Goal: Information Seeking & Learning: Learn about a topic

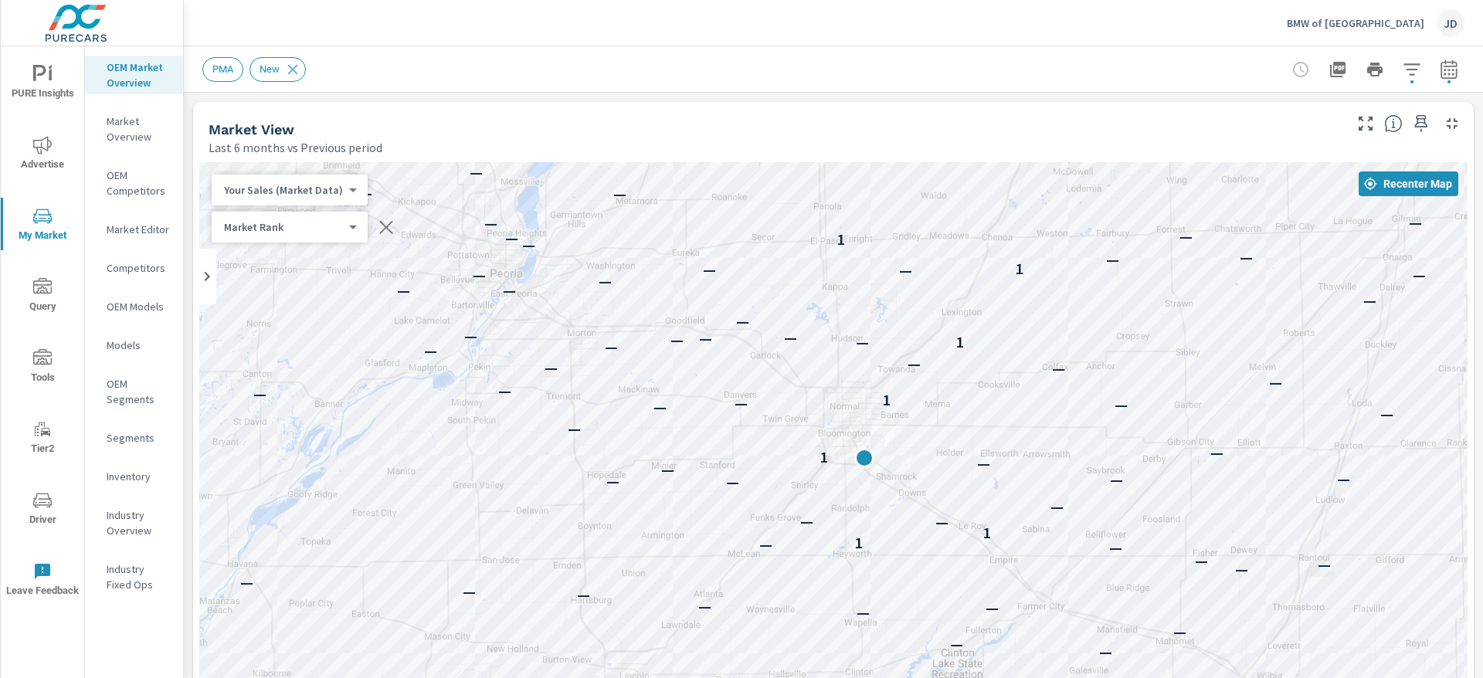
scroll to position [1, 0]
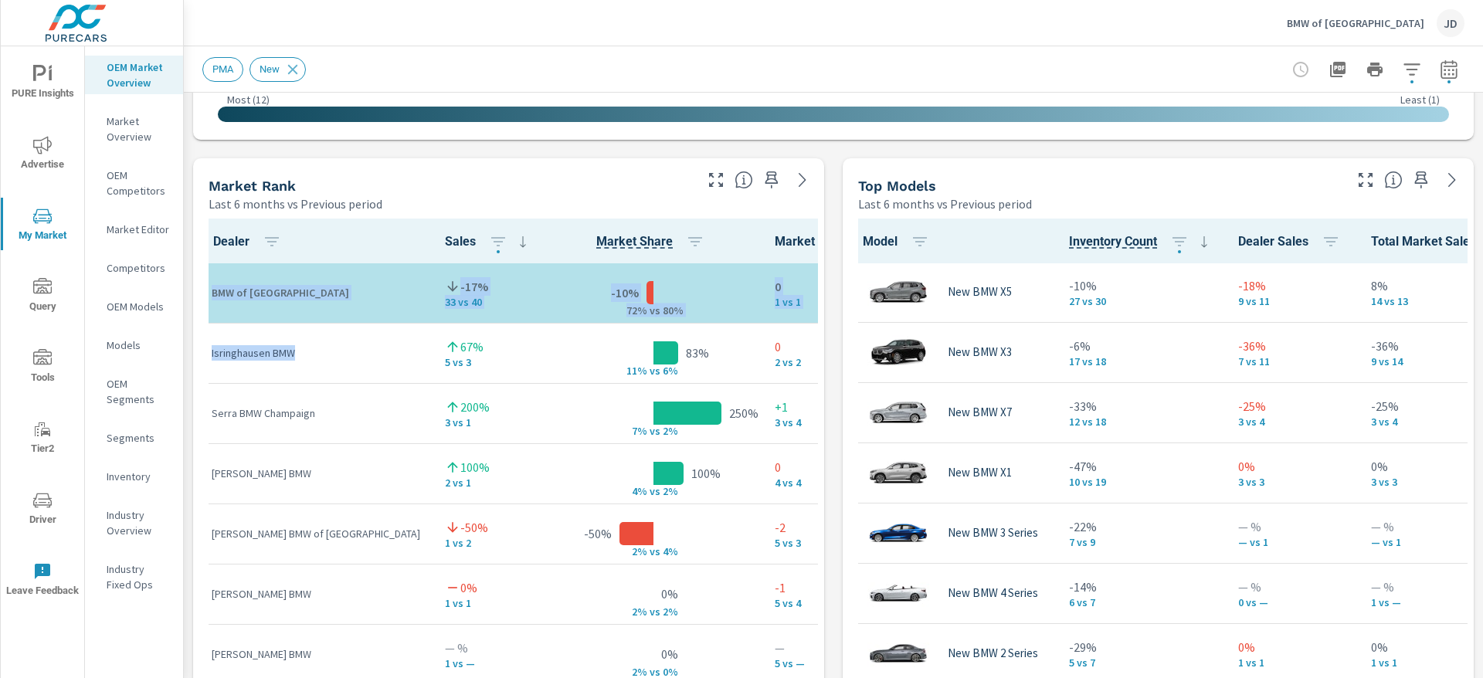
click at [570, 68] on div "PMA New" at bounding box center [725, 69] width 1046 height 25
click at [765, 59] on div "PMA New" at bounding box center [725, 69] width 1046 height 25
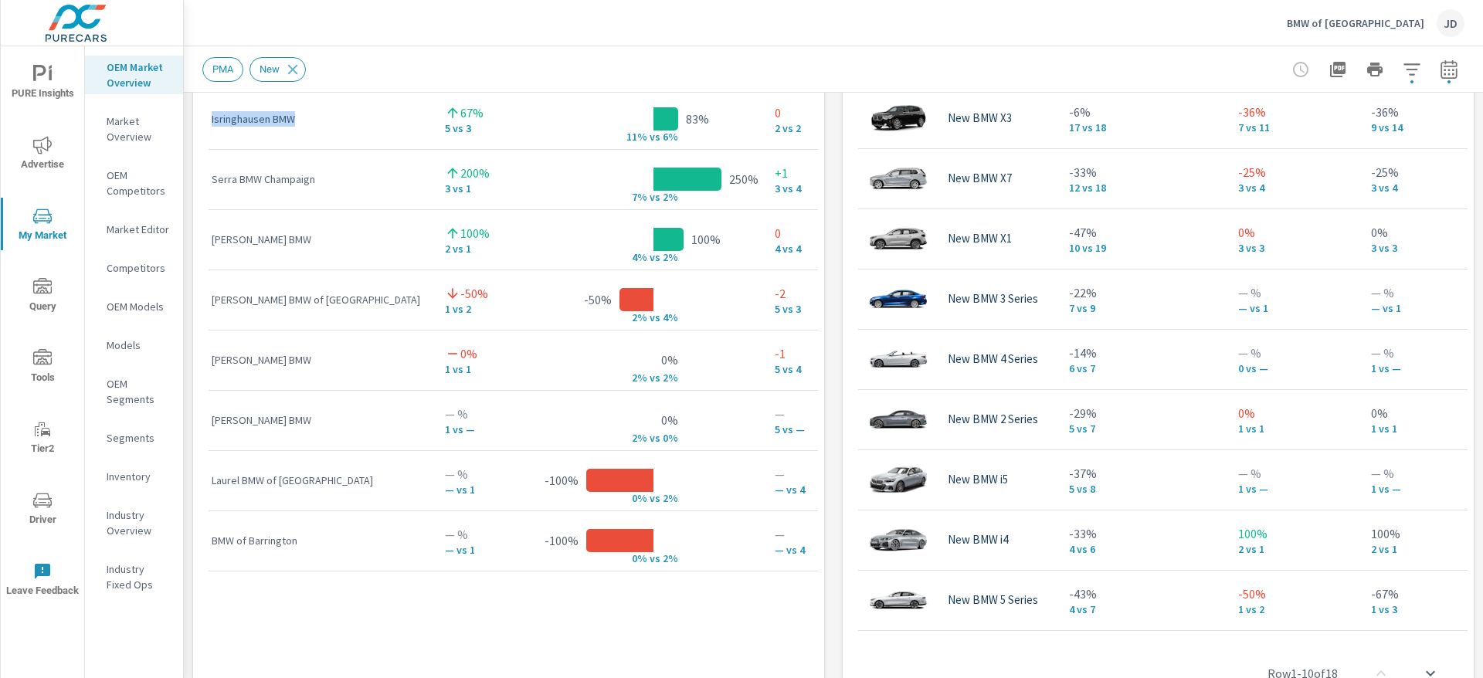
scroll to position [1246, 0]
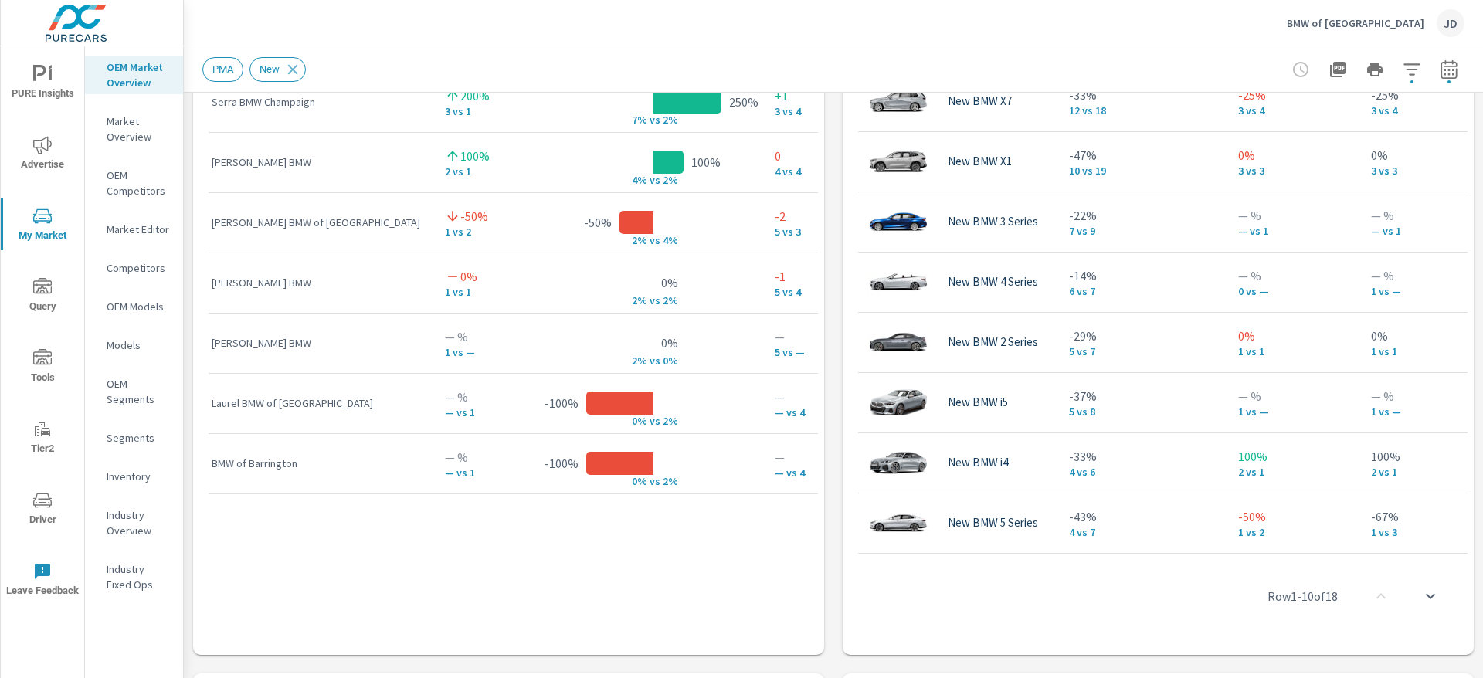
drag, startPoint x: 1093, startPoint y: 538, endPoint x: 1125, endPoint y: 552, distance: 35.6
click at [1180, 541] on div "Model Inventory Count Dealer Sales Total Market Sales Market Share Market Rank …" at bounding box center [1158, 231] width 619 height 649
drag, startPoint x: 1111, startPoint y: 555, endPoint x: 1263, endPoint y: 546, distance: 151.7
click at [1263, 546] on div "Model Inventory Count Dealer Sales Total Market Sales Market Share Market Rank …" at bounding box center [1158, 277] width 619 height 741
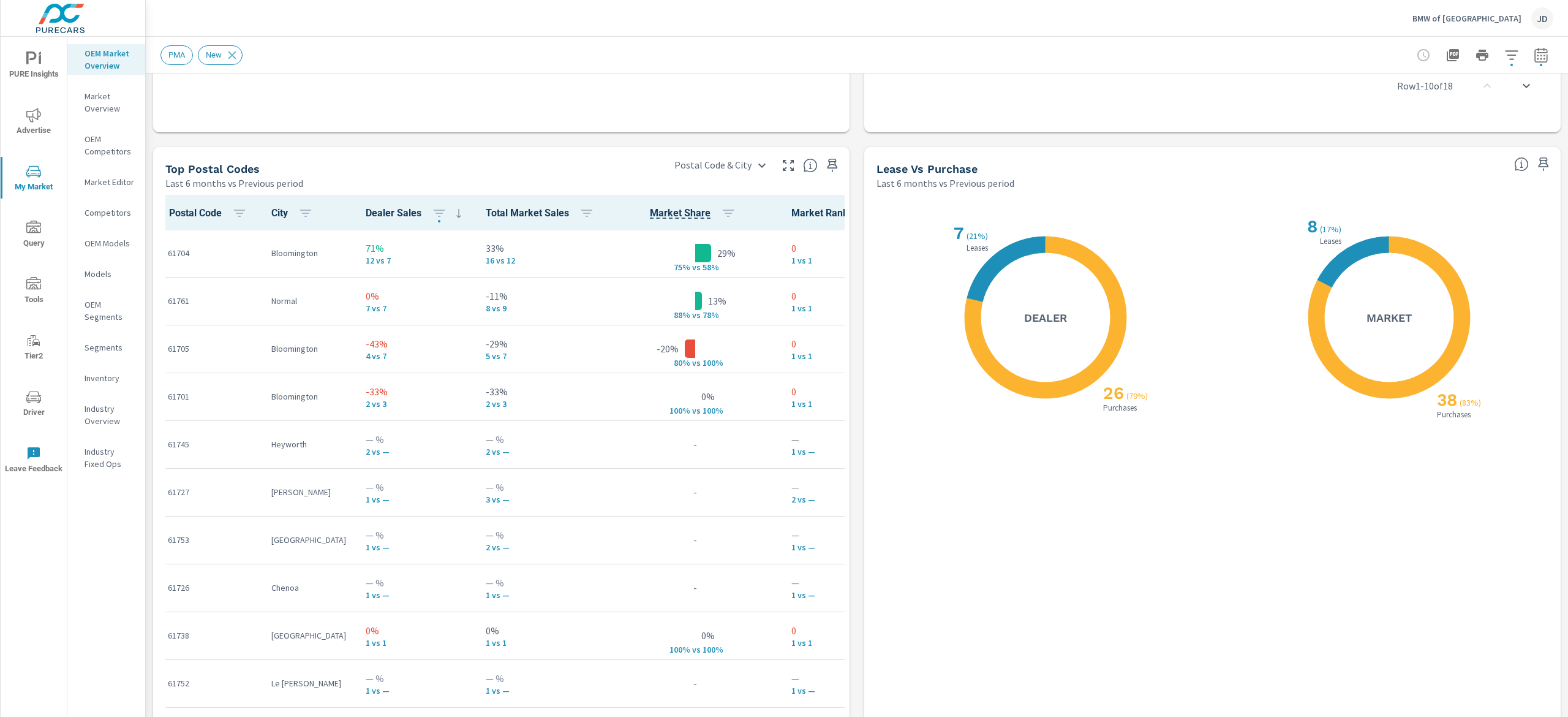
scroll to position [1307, 0]
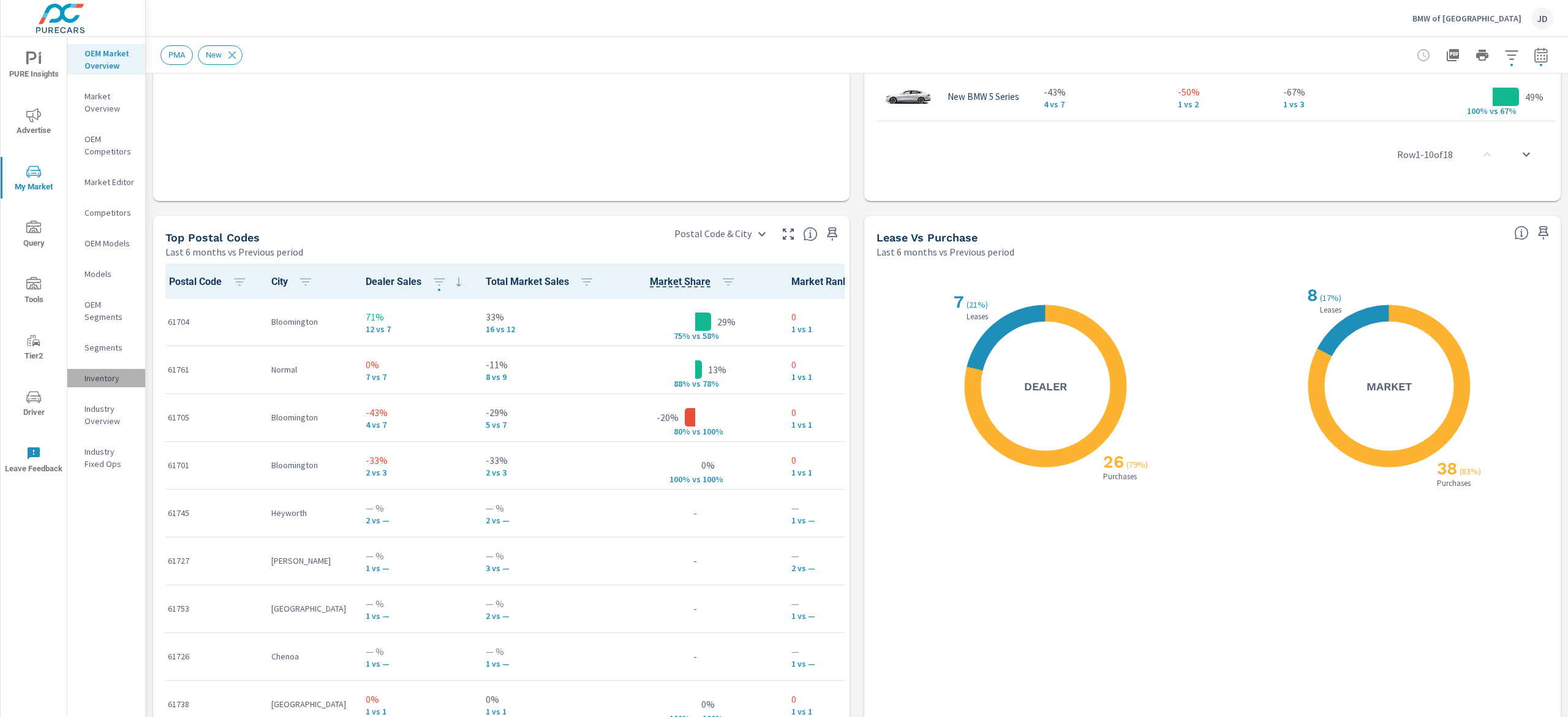
click at [104, 383] on p "Inventory" at bounding box center [110, 378] width 51 height 12
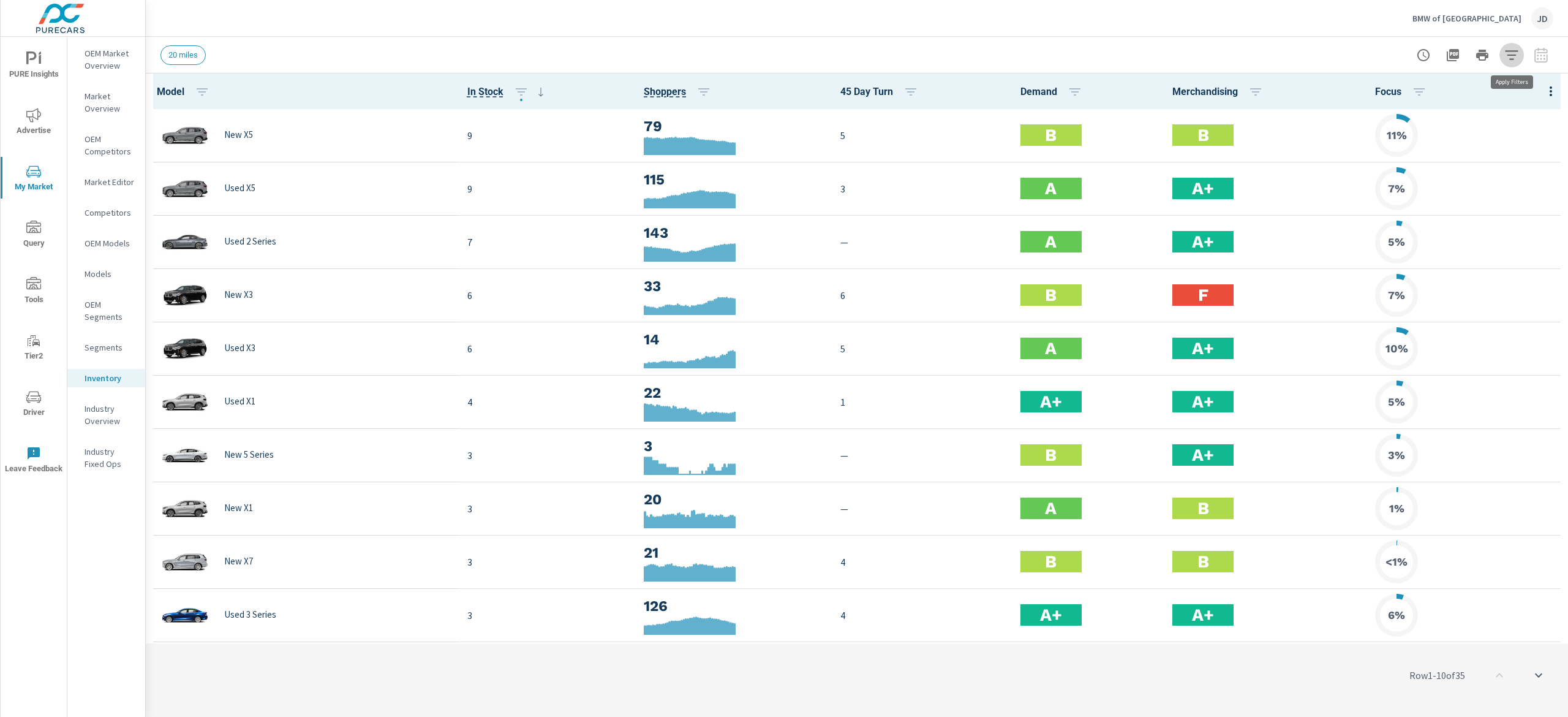
click at [1175, 48] on icon "button" at bounding box center [1512, 55] width 15 height 15
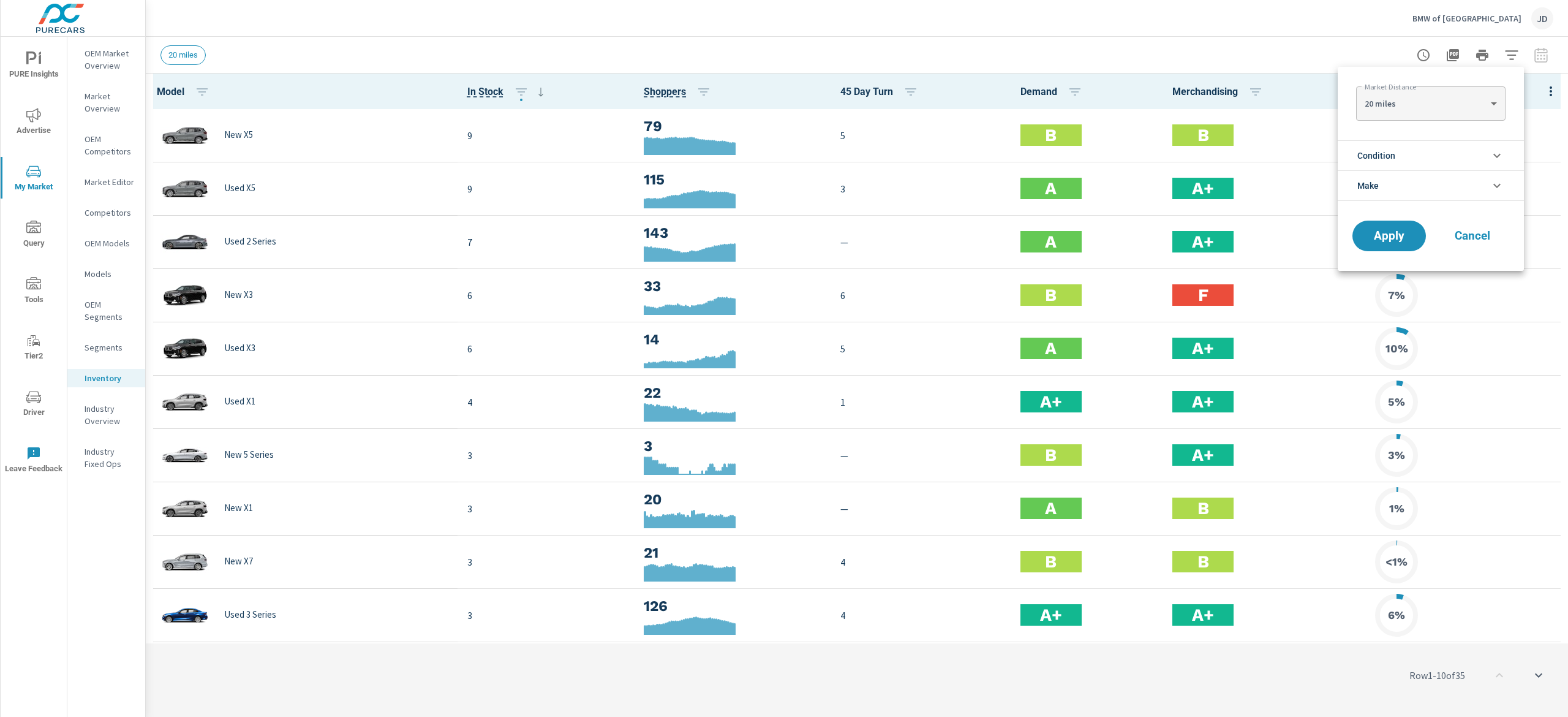
click at [1175, 183] on li "Make" at bounding box center [1431, 186] width 186 height 31
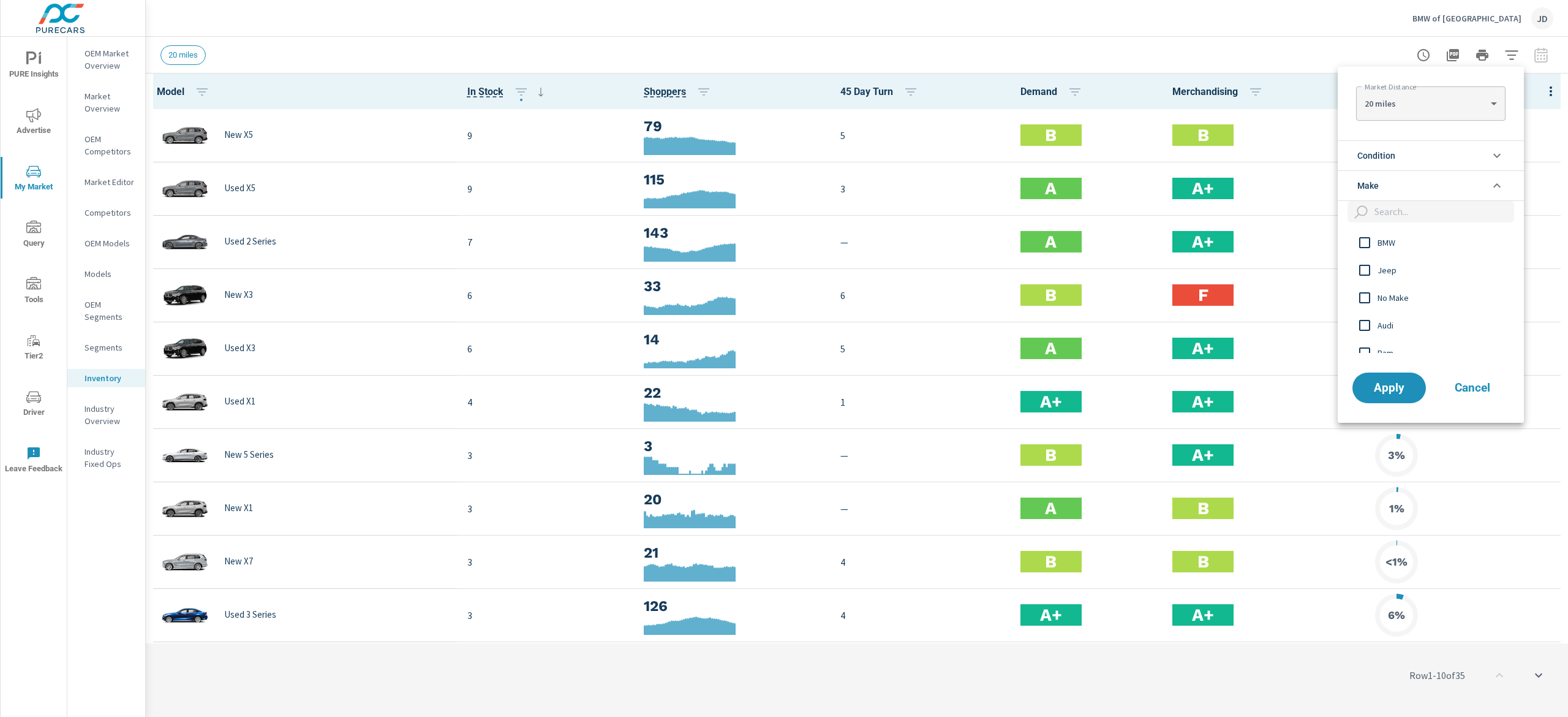
click at [1175, 190] on li "Make" at bounding box center [1431, 186] width 186 height 31
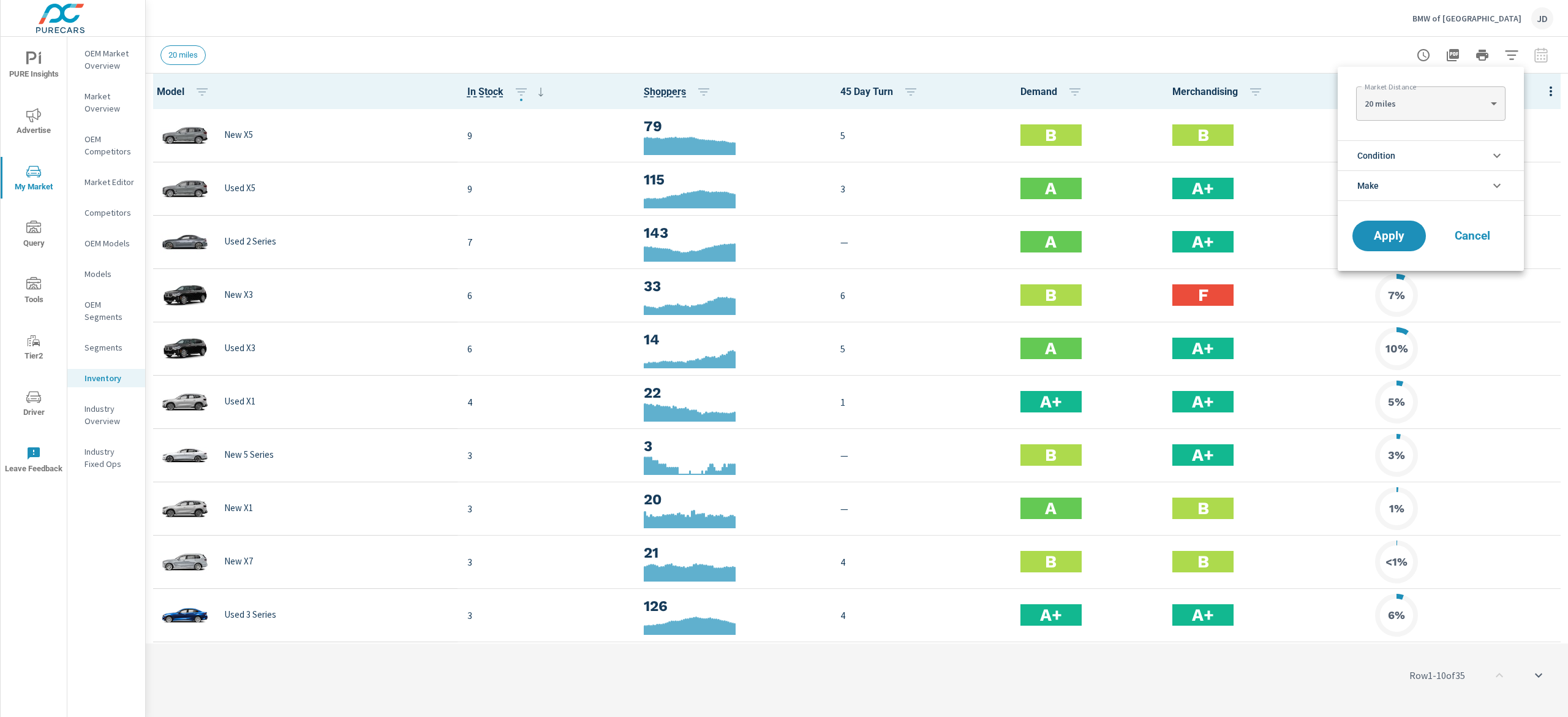
click at [1175, 181] on li "Make" at bounding box center [1431, 186] width 186 height 31
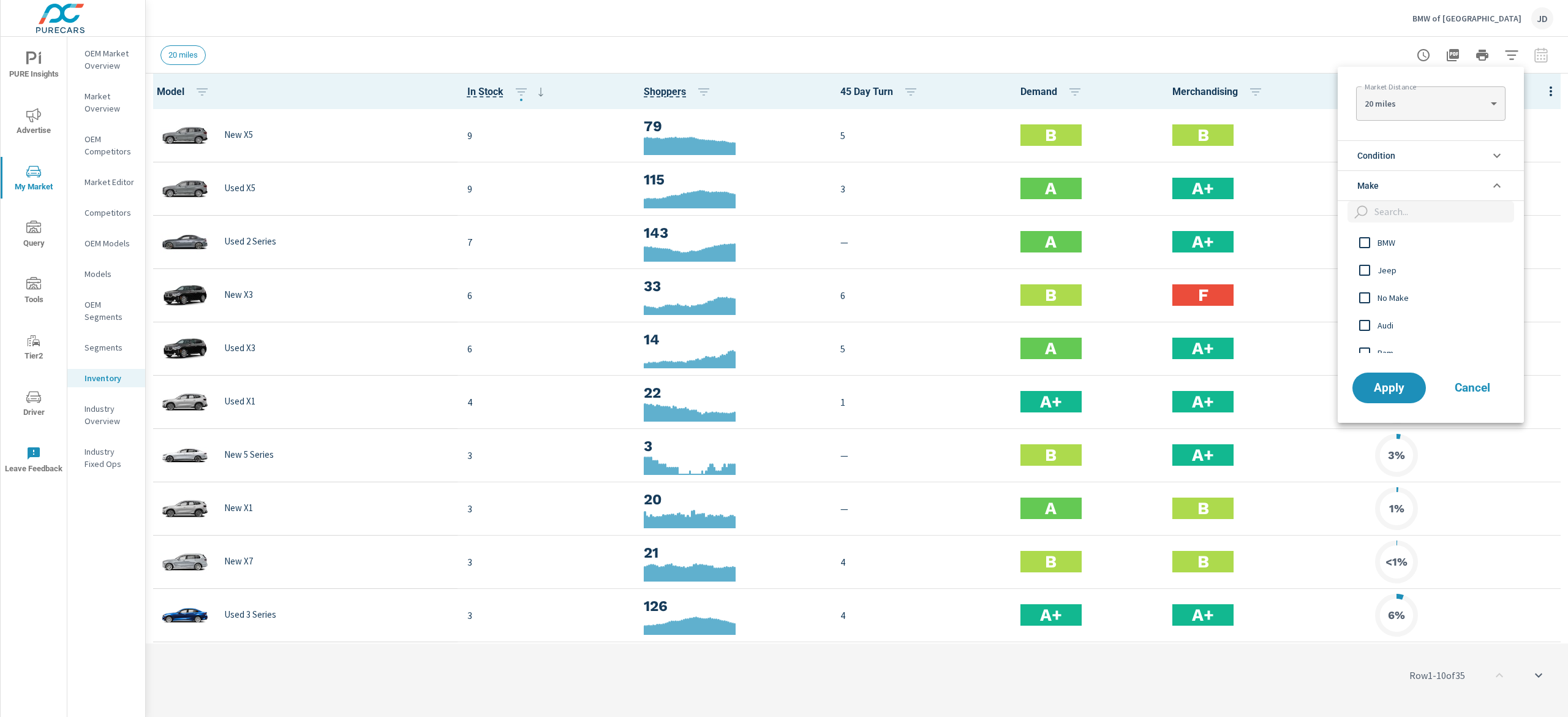
click at [1175, 162] on li "Condition" at bounding box center [1431, 155] width 186 height 30
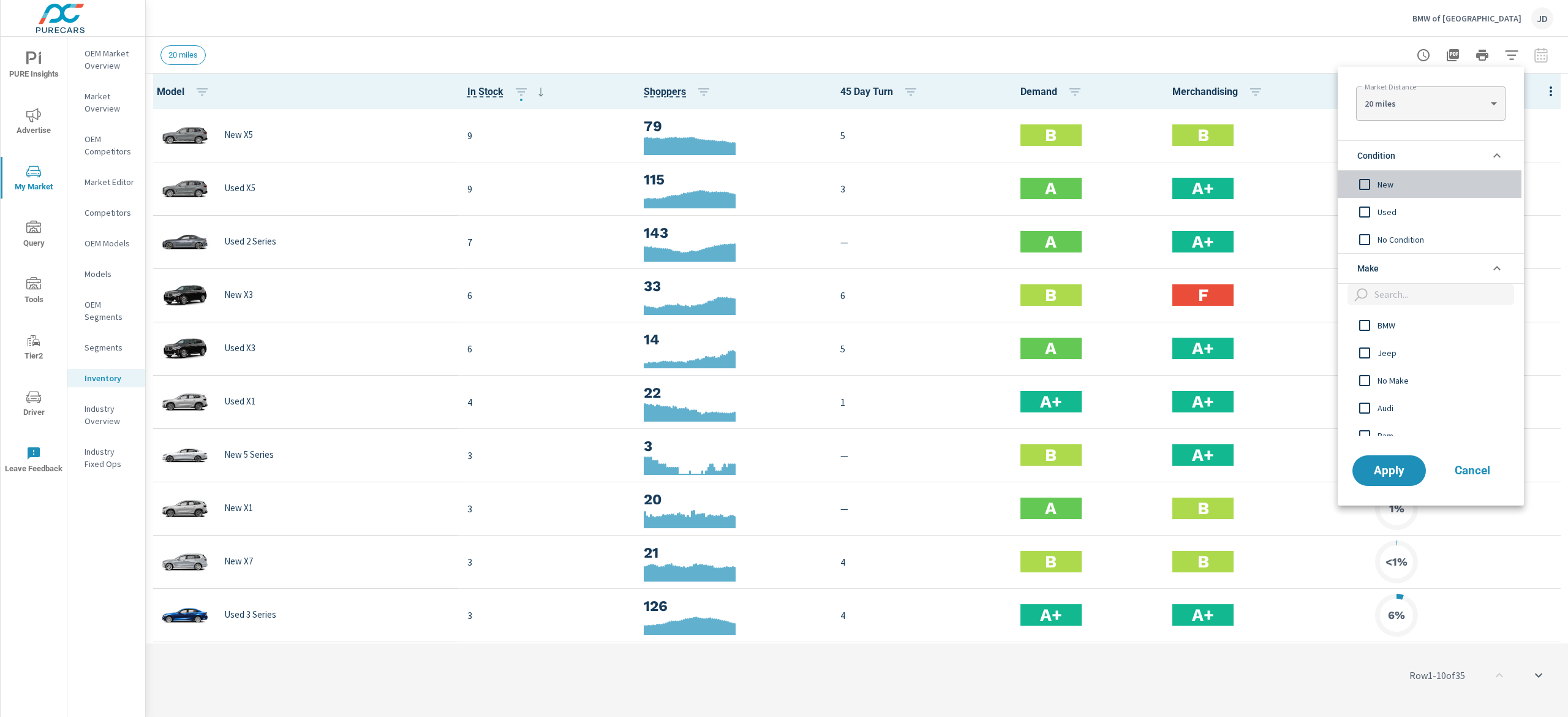
click at [1175, 181] on span "New" at bounding box center [1444, 184] width 134 height 15
click at [1175, 470] on span "Apply" at bounding box center [1389, 470] width 50 height 12
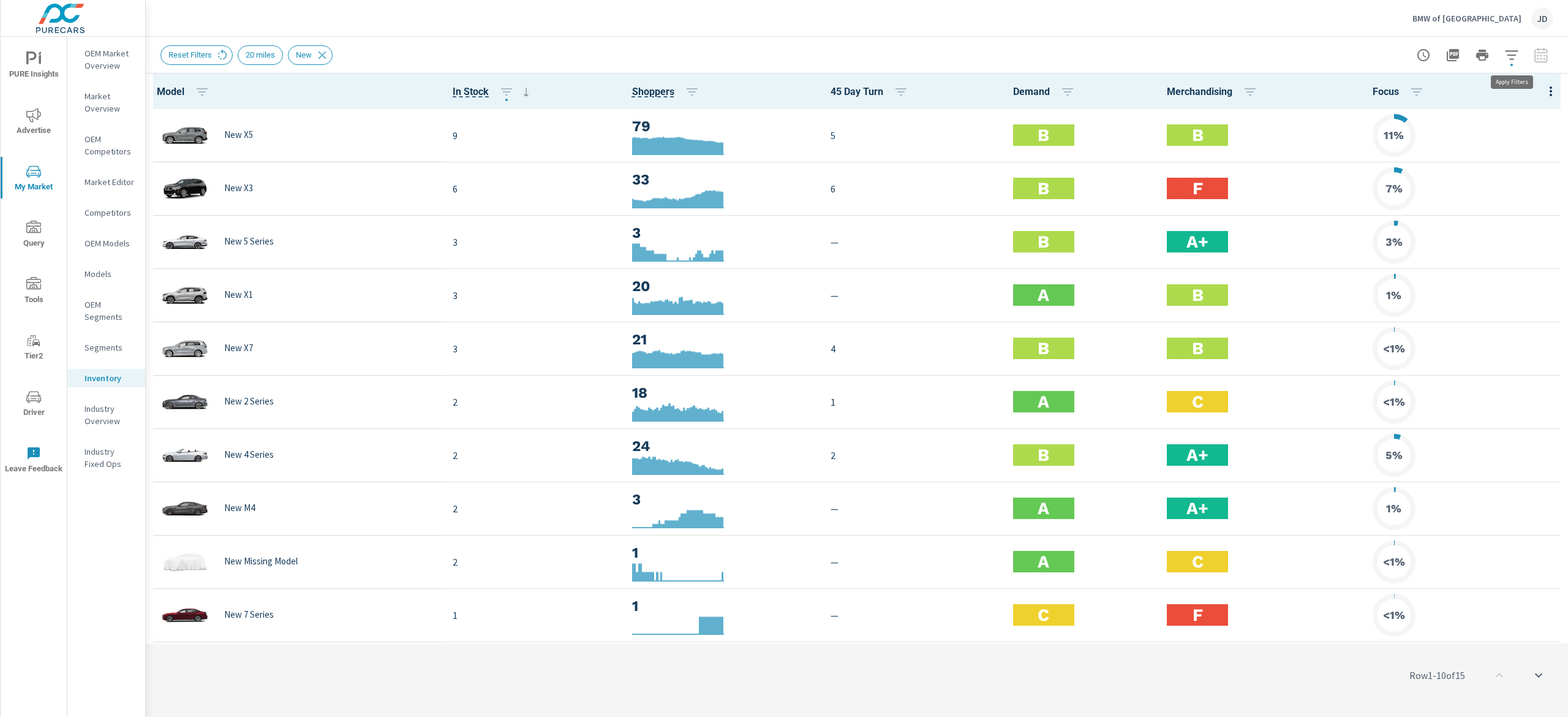
click at [1175, 54] on icon "button" at bounding box center [1512, 55] width 13 height 10
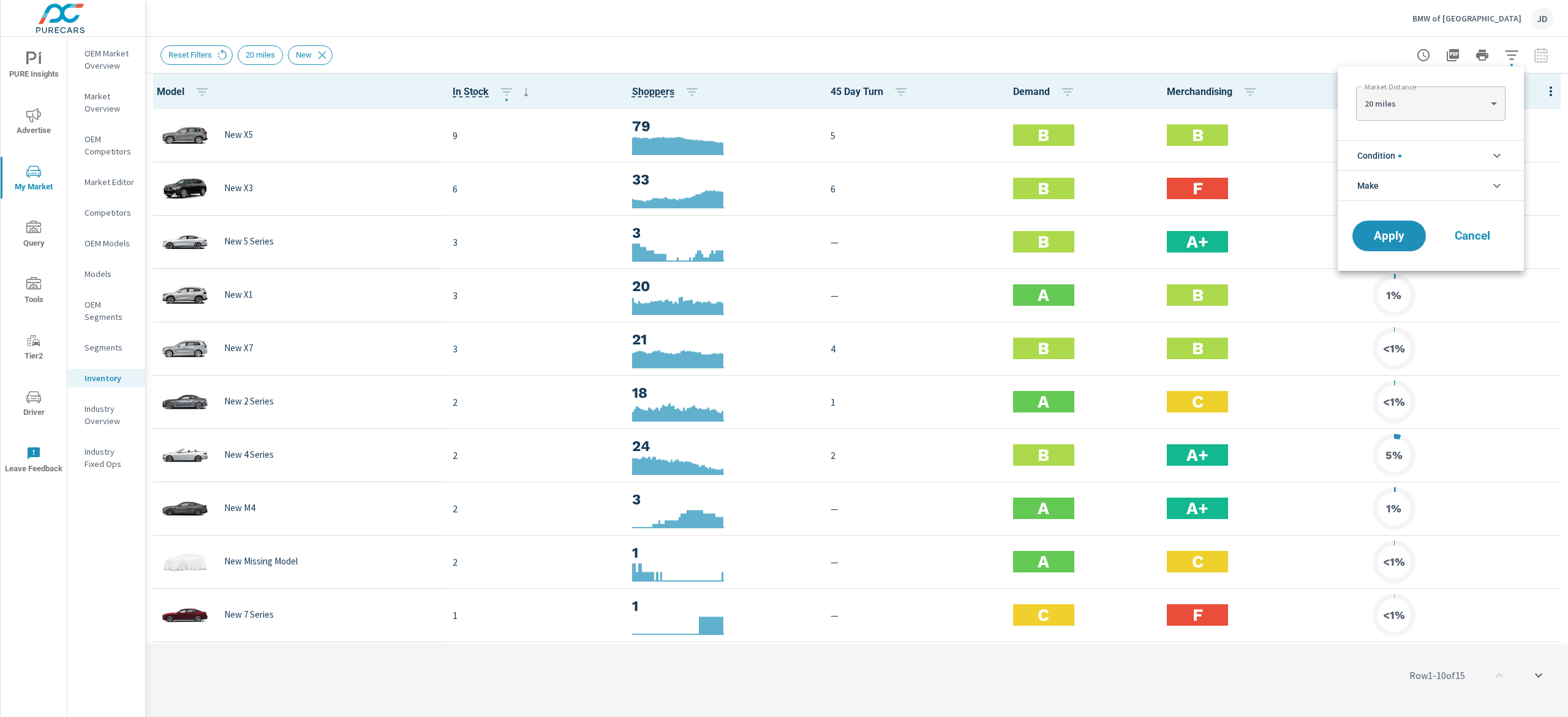
click at [1175, 54] on div at bounding box center [784, 358] width 1568 height 717
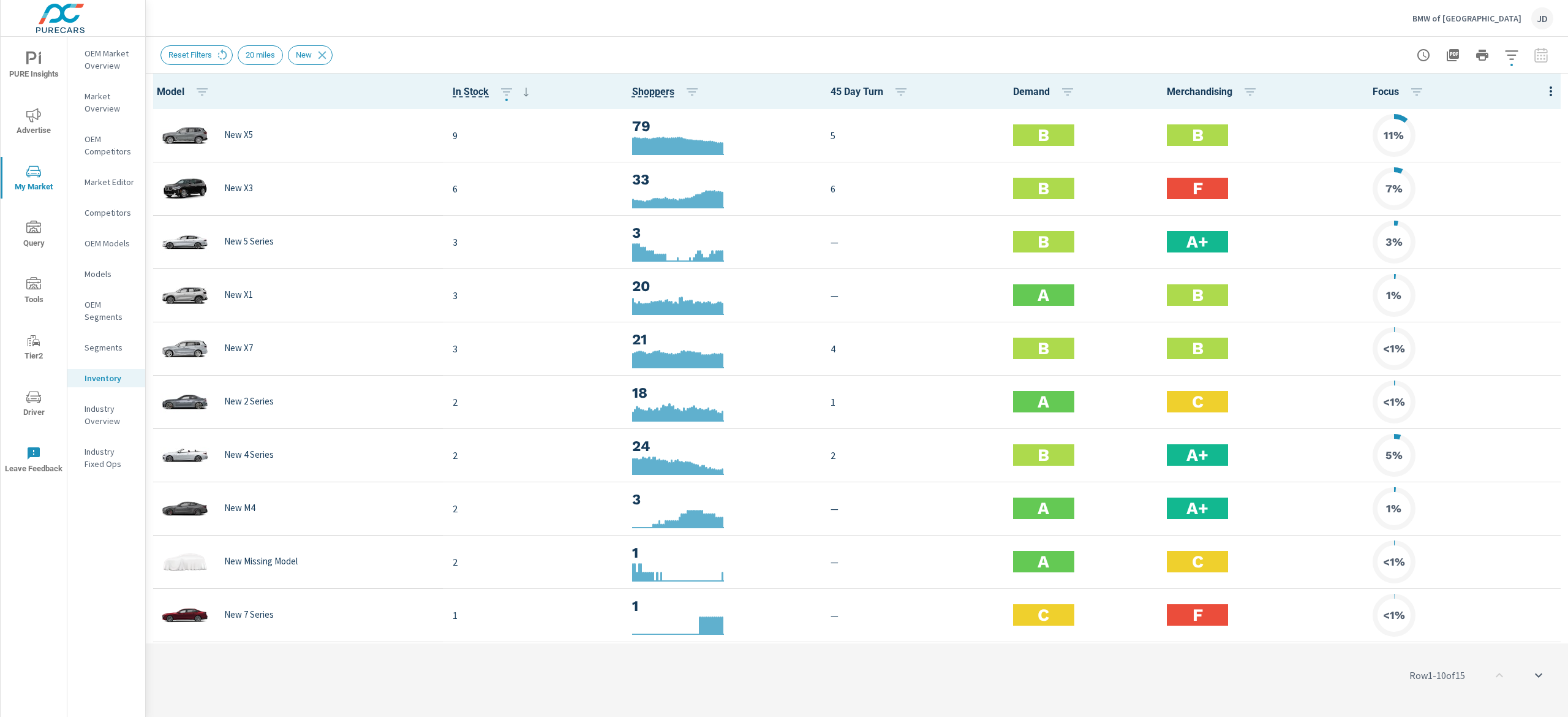
click at [1175, 54] on div at bounding box center [1482, 55] width 142 height 25
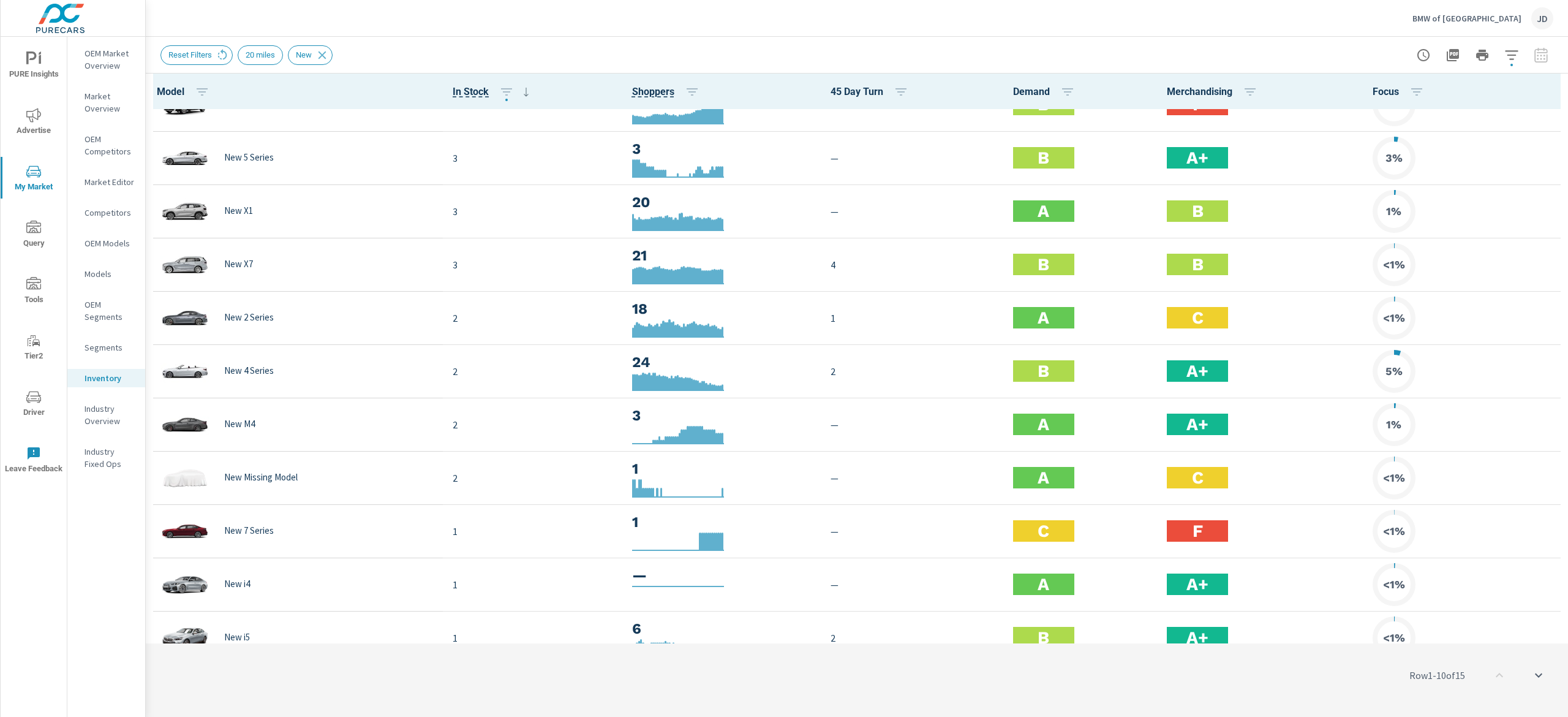
scroll to position [122, 0]
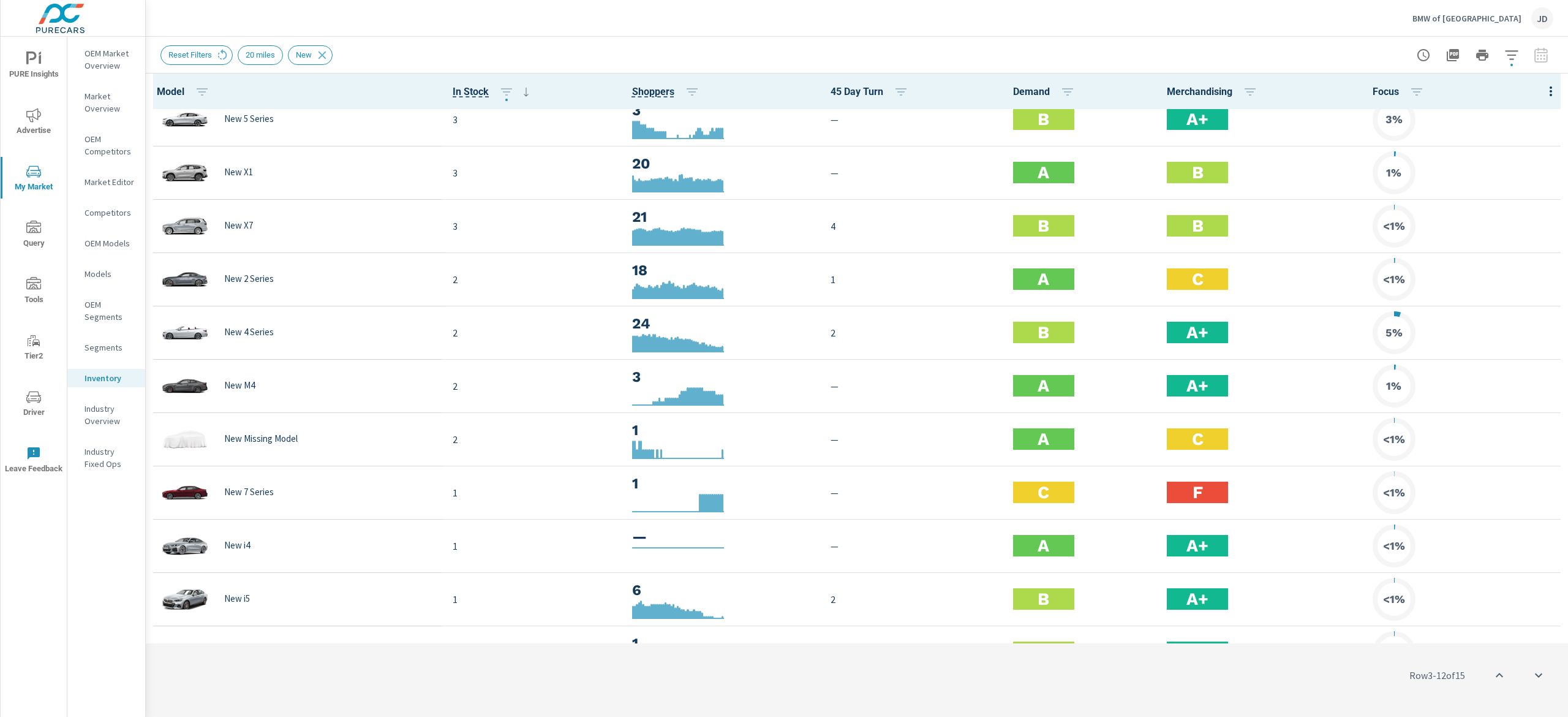
click at [106, 66] on p "OEM Market Overview" at bounding box center [110, 59] width 51 height 25
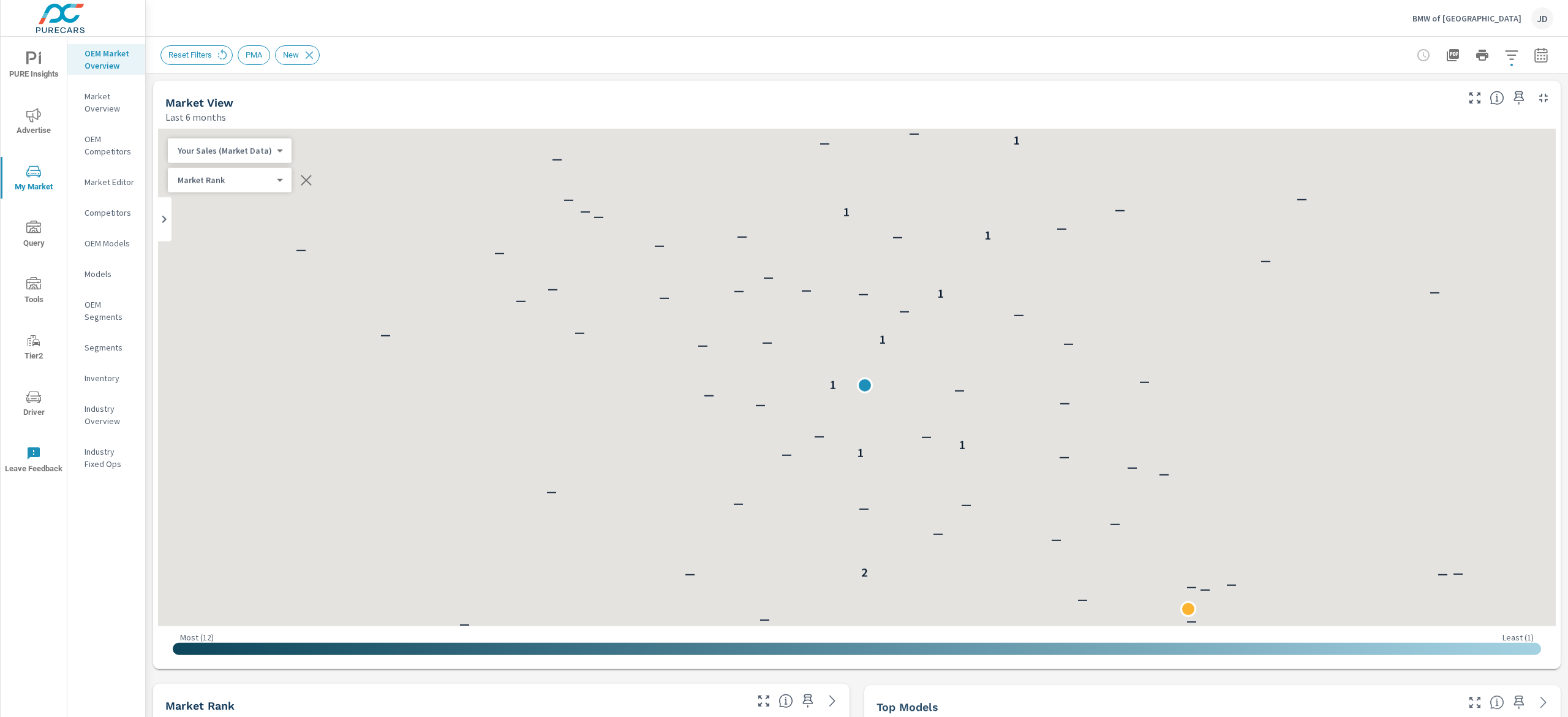
scroll to position [1, 0]
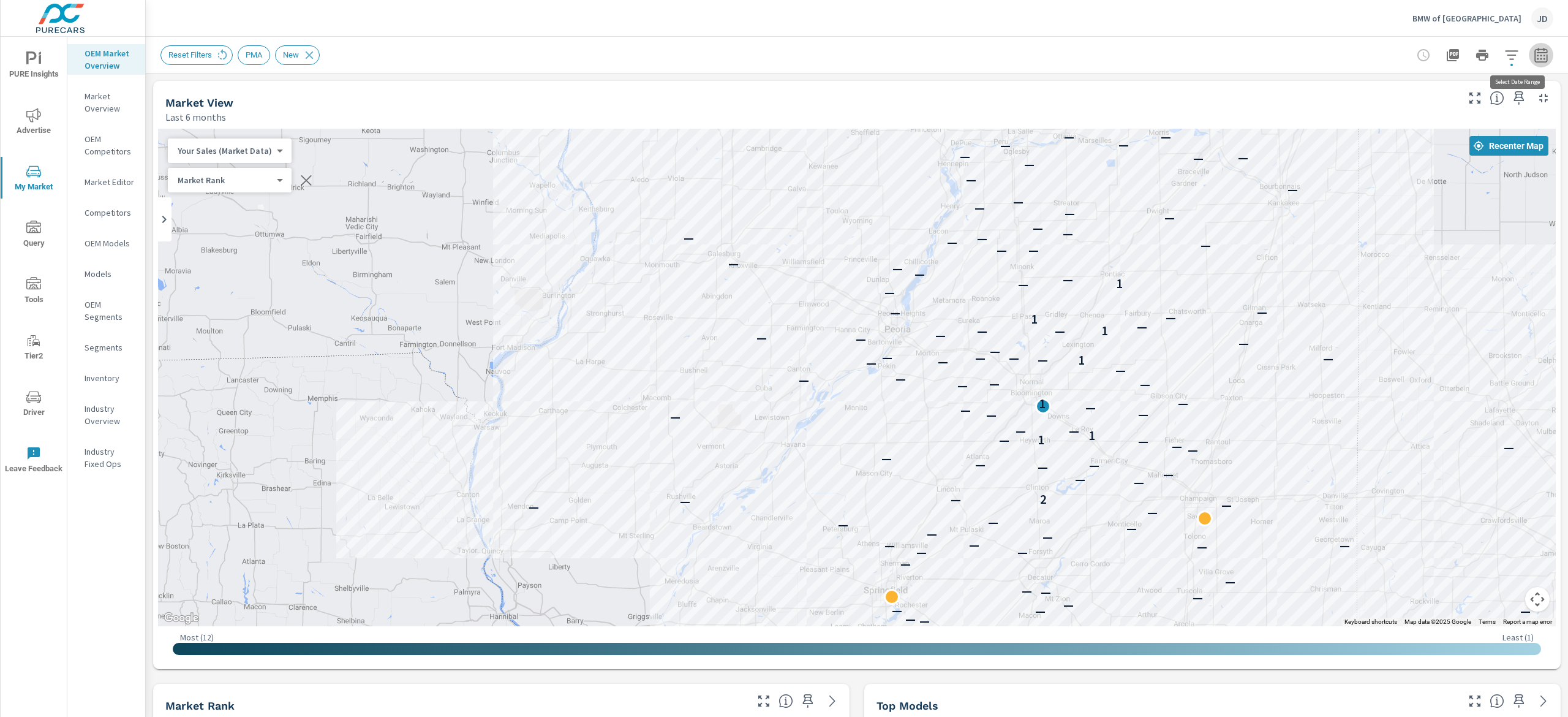
click at [1175, 53] on icon "button" at bounding box center [1541, 55] width 15 height 15
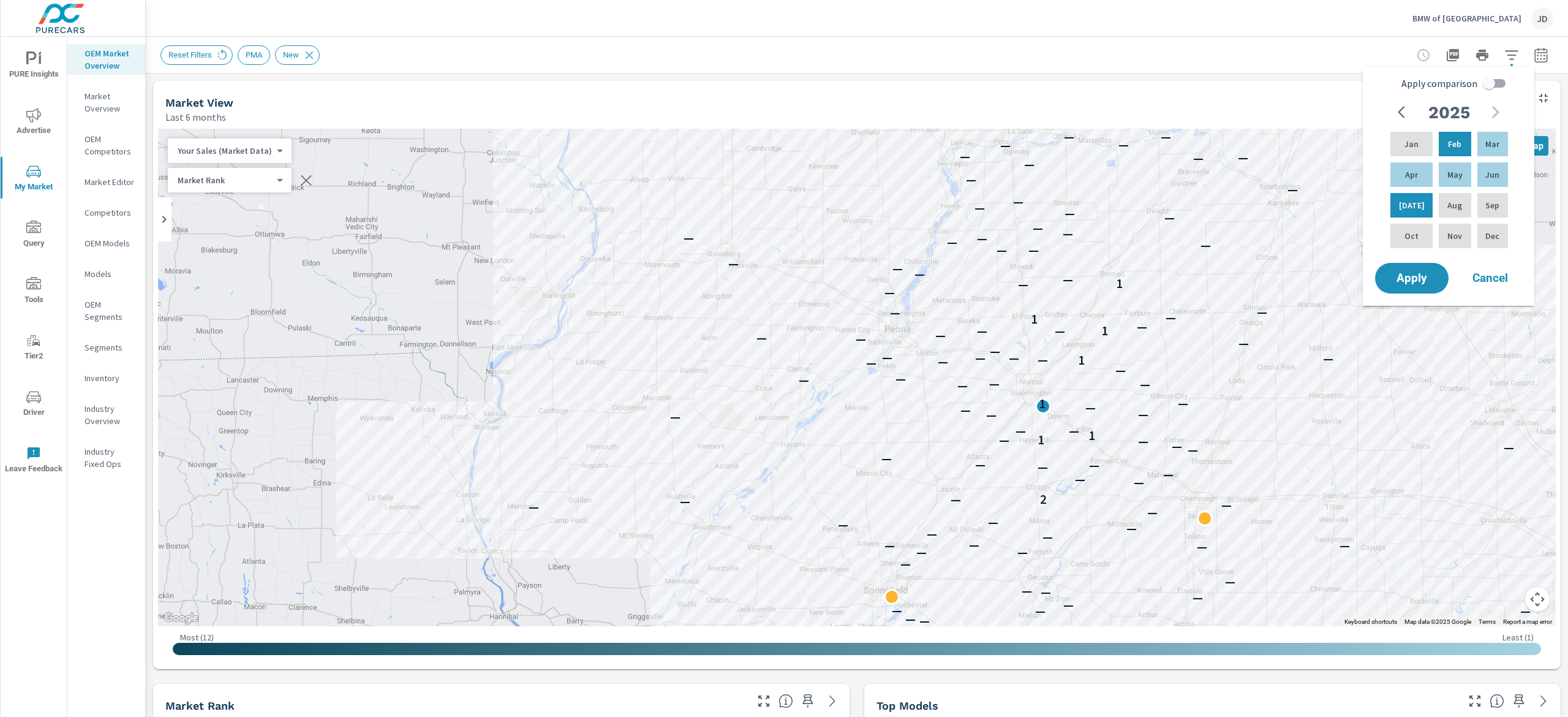
click at [1175, 93] on input "Apply comparison" at bounding box center [1489, 82] width 70 height 23
checkbox input "true"
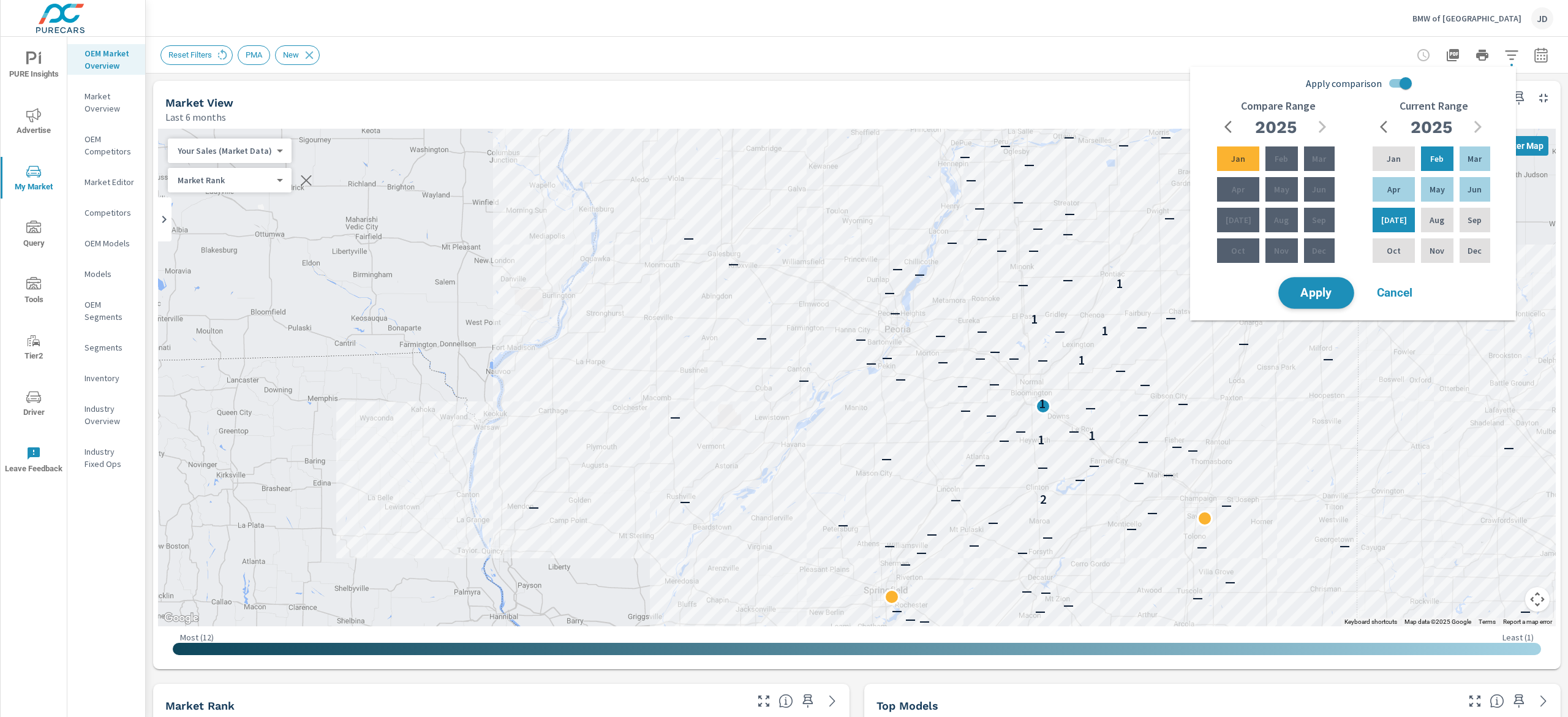
click at [1175, 287] on span "Apply" at bounding box center [1316, 293] width 50 height 12
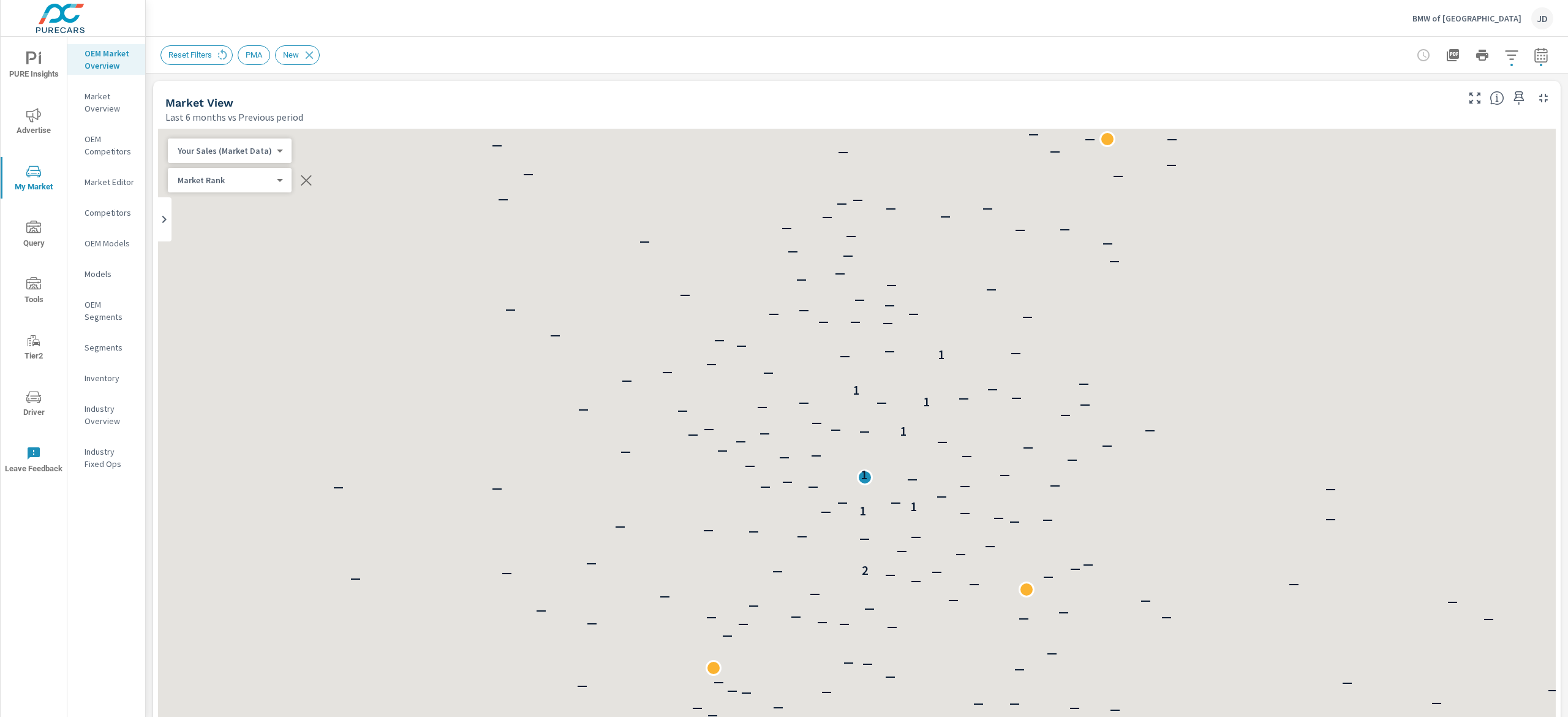
scroll to position [1, 0]
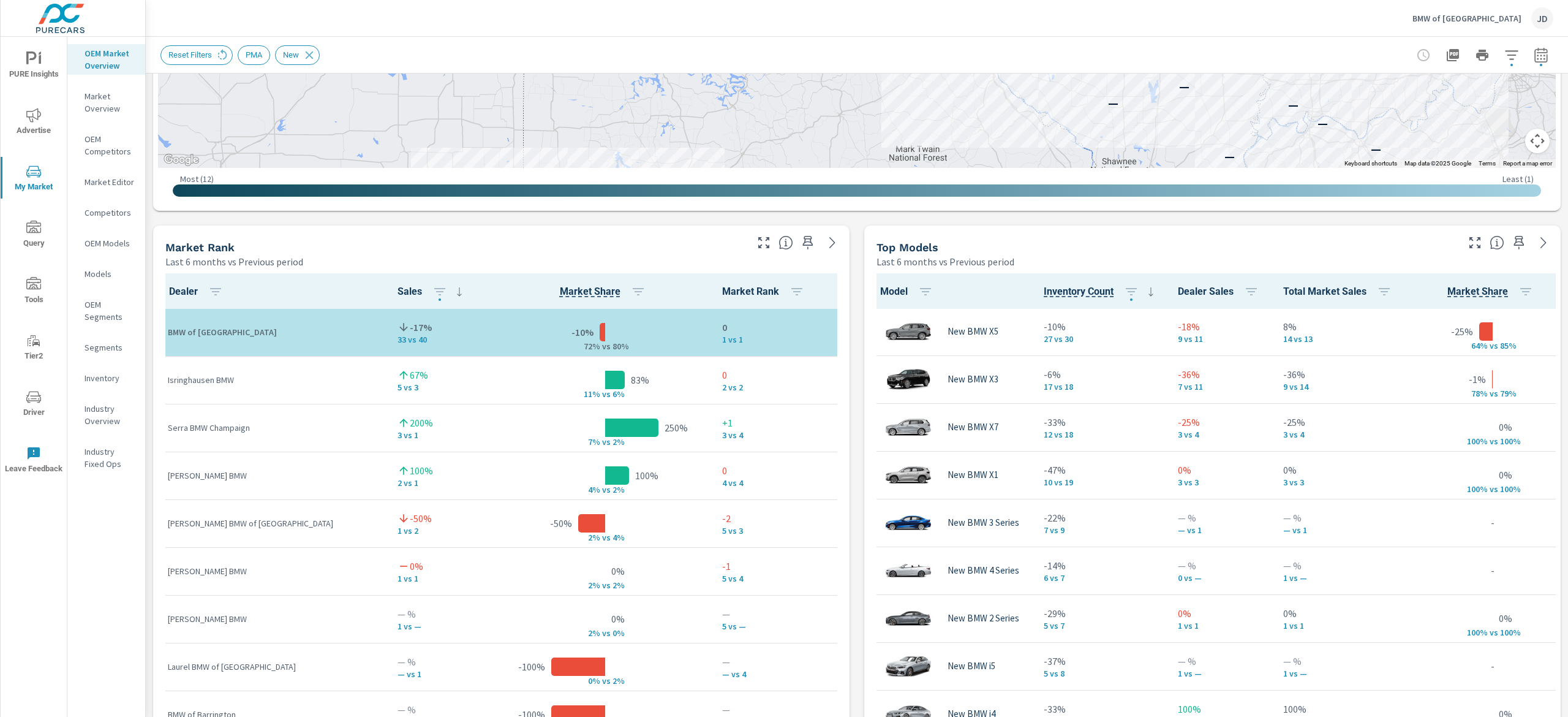
scroll to position [485, 0]
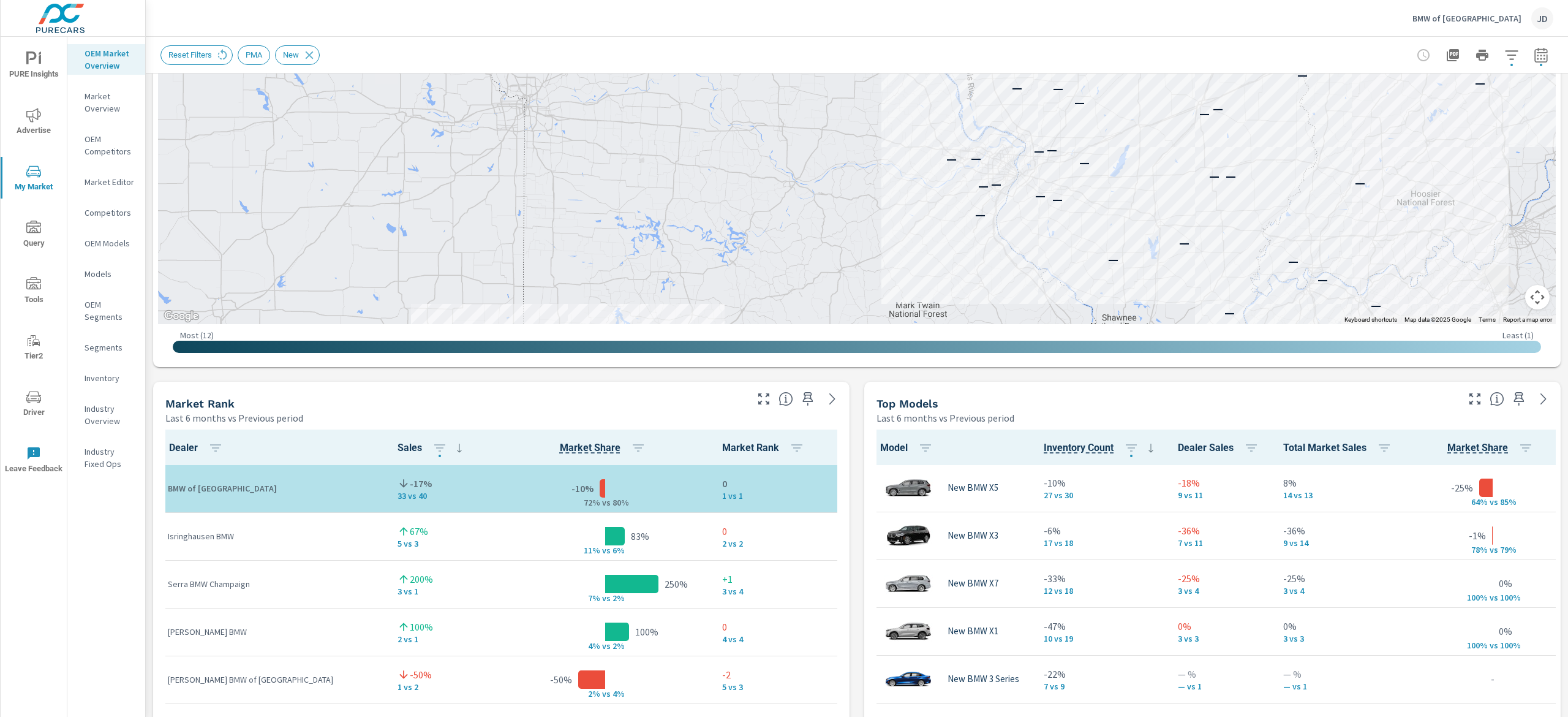
click at [47, 130] on span "Advertise" at bounding box center [33, 123] width 59 height 30
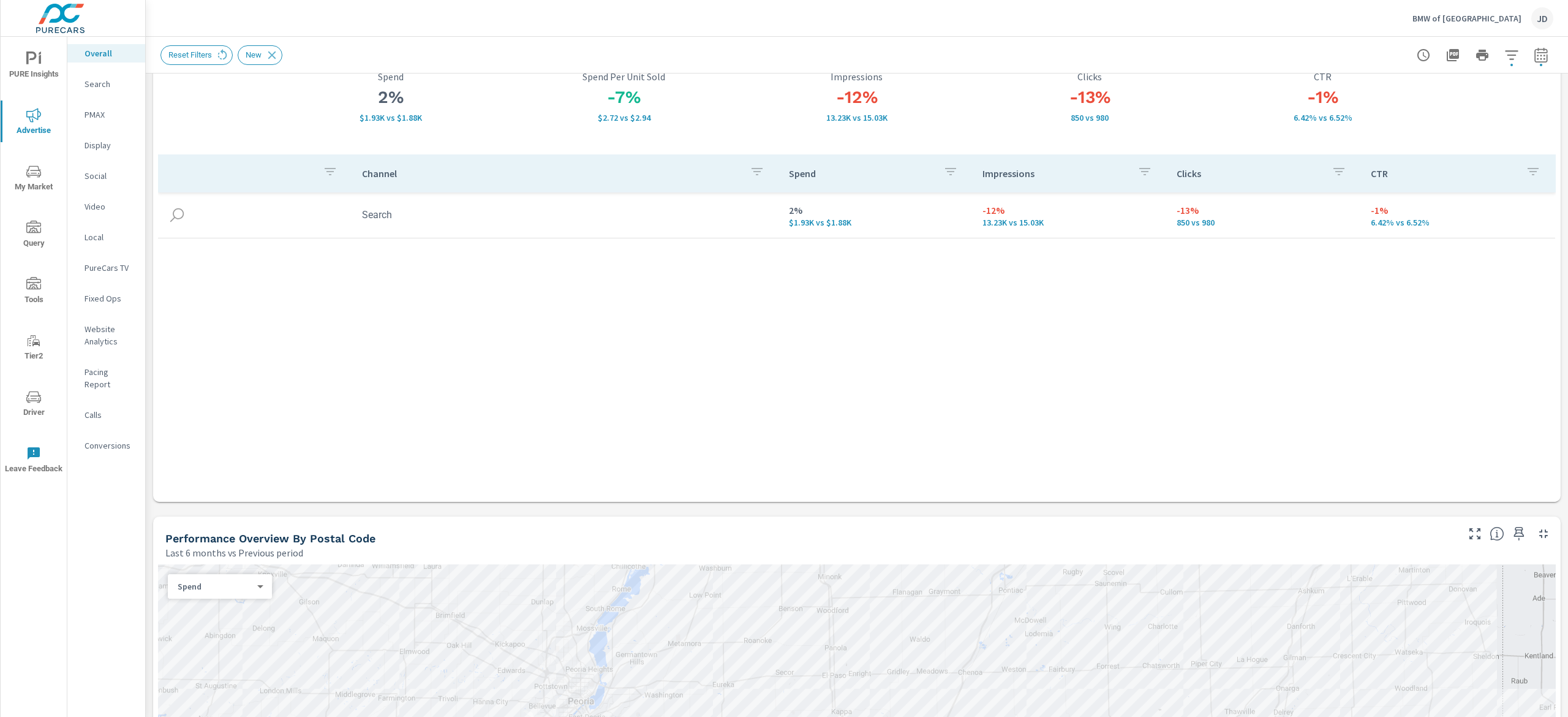
scroll to position [36, 0]
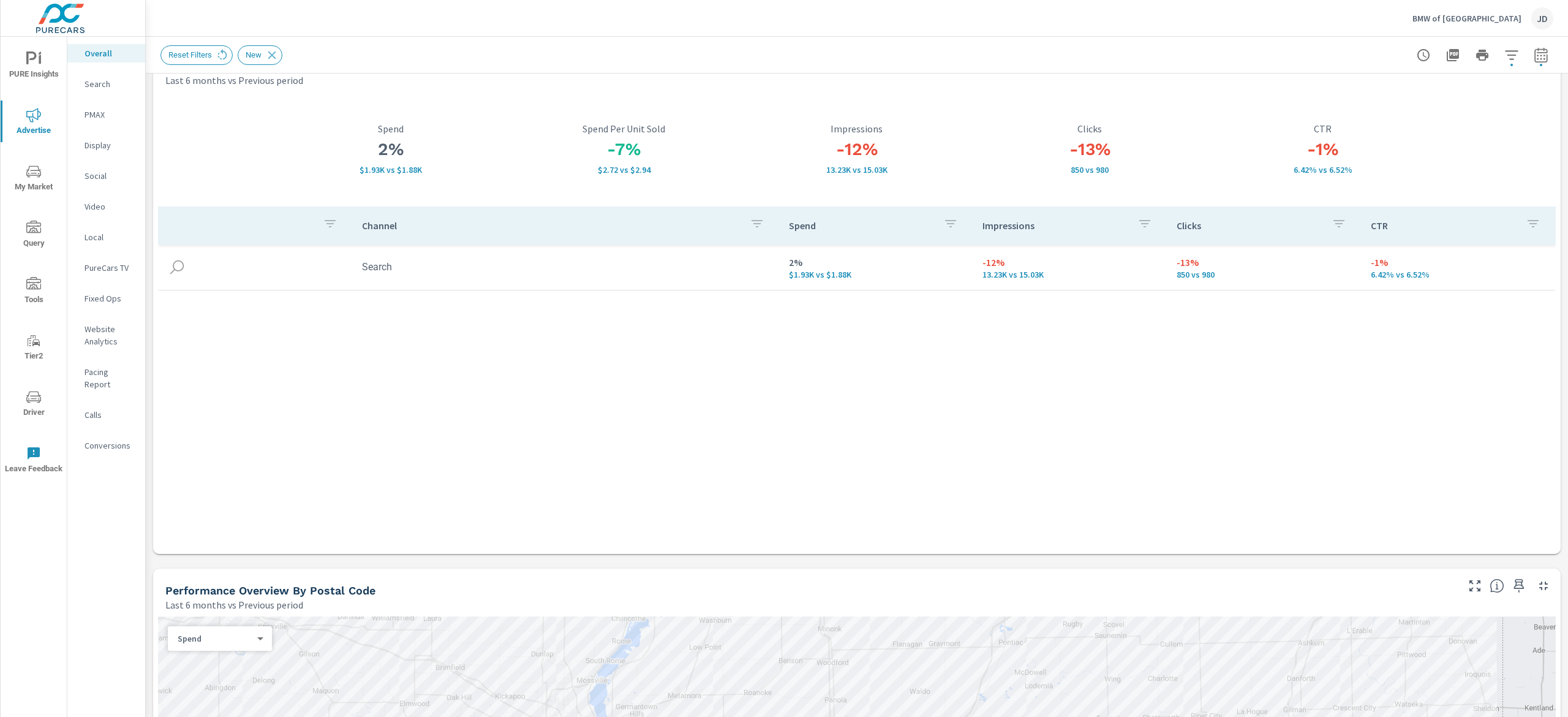
click at [102, 175] on p "Social" at bounding box center [110, 175] width 51 height 12
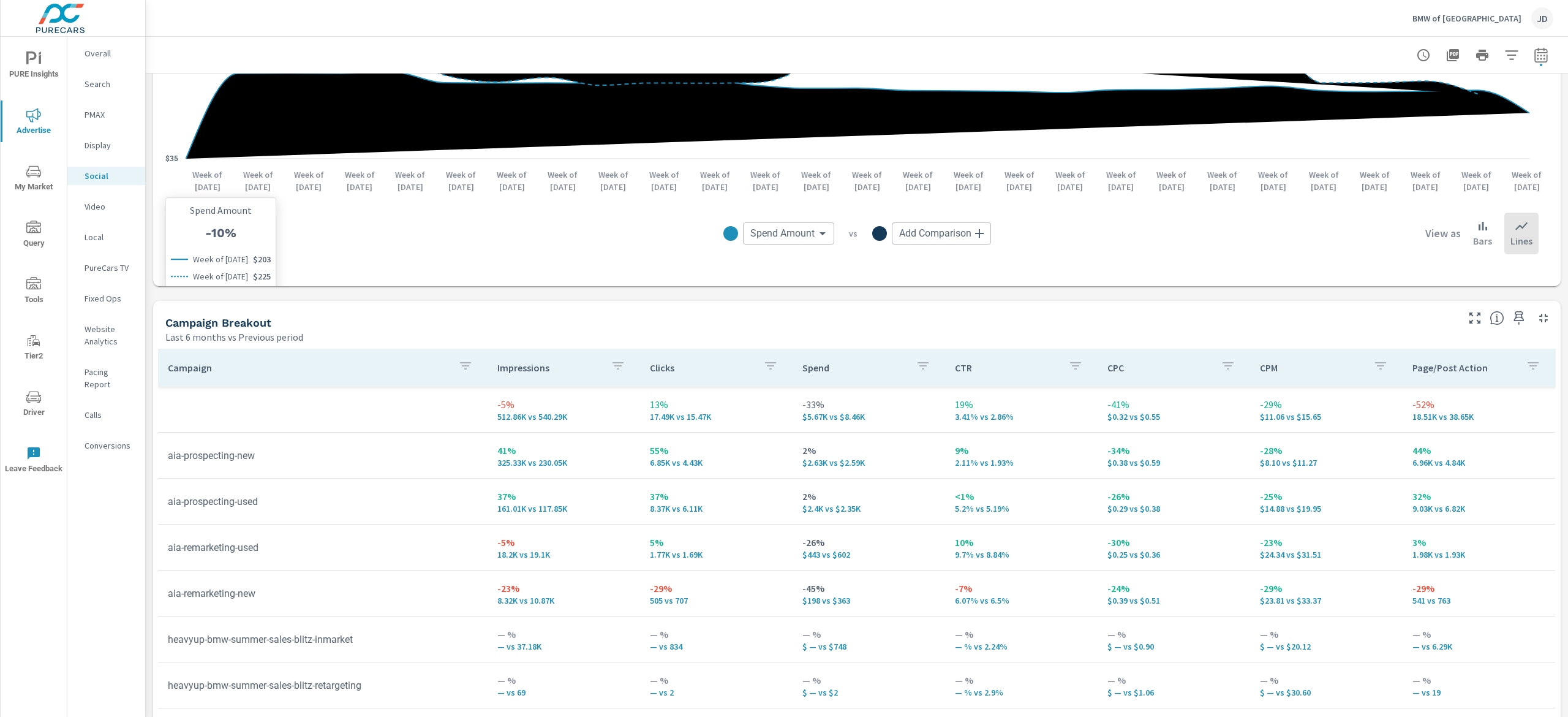
scroll to position [367, 0]
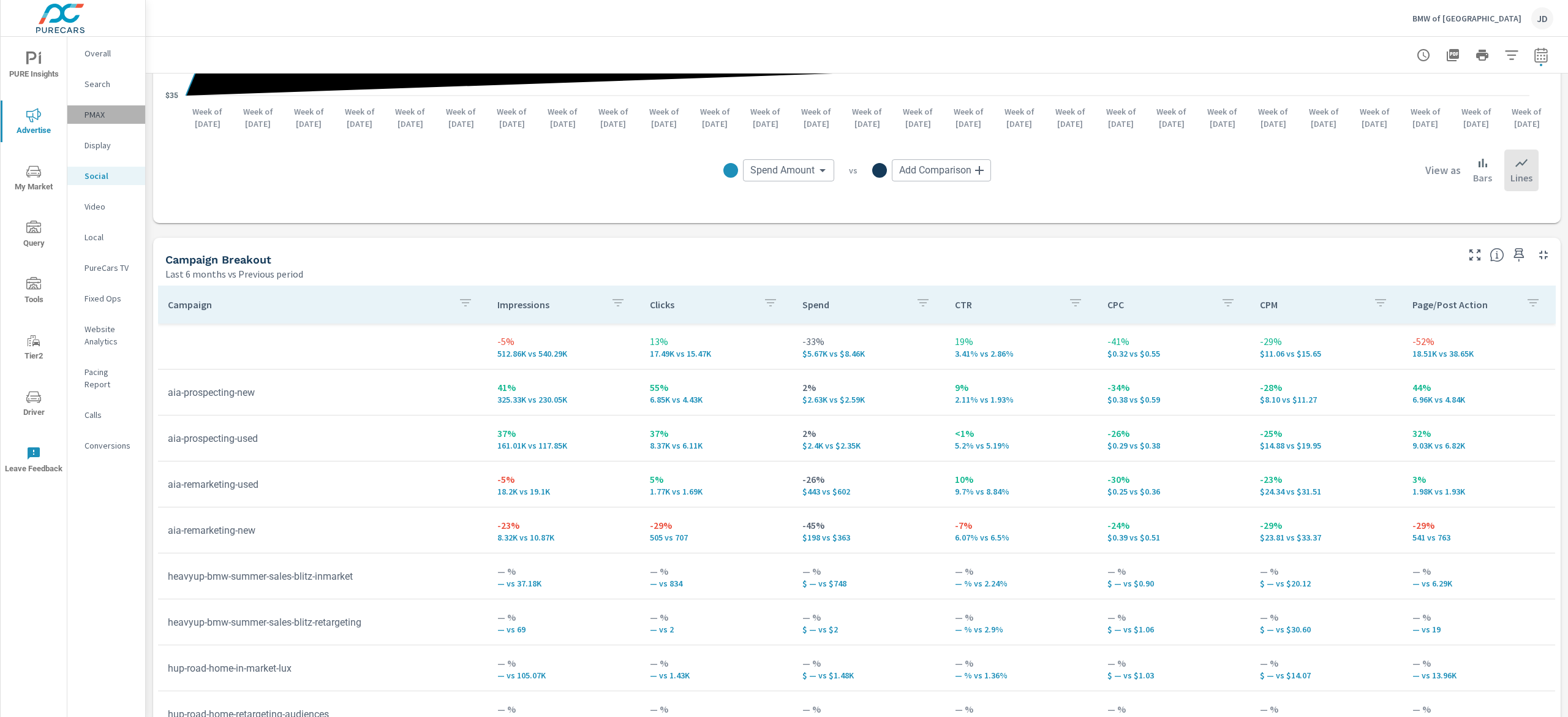
click at [105, 109] on p "PMAX" at bounding box center [110, 114] width 51 height 12
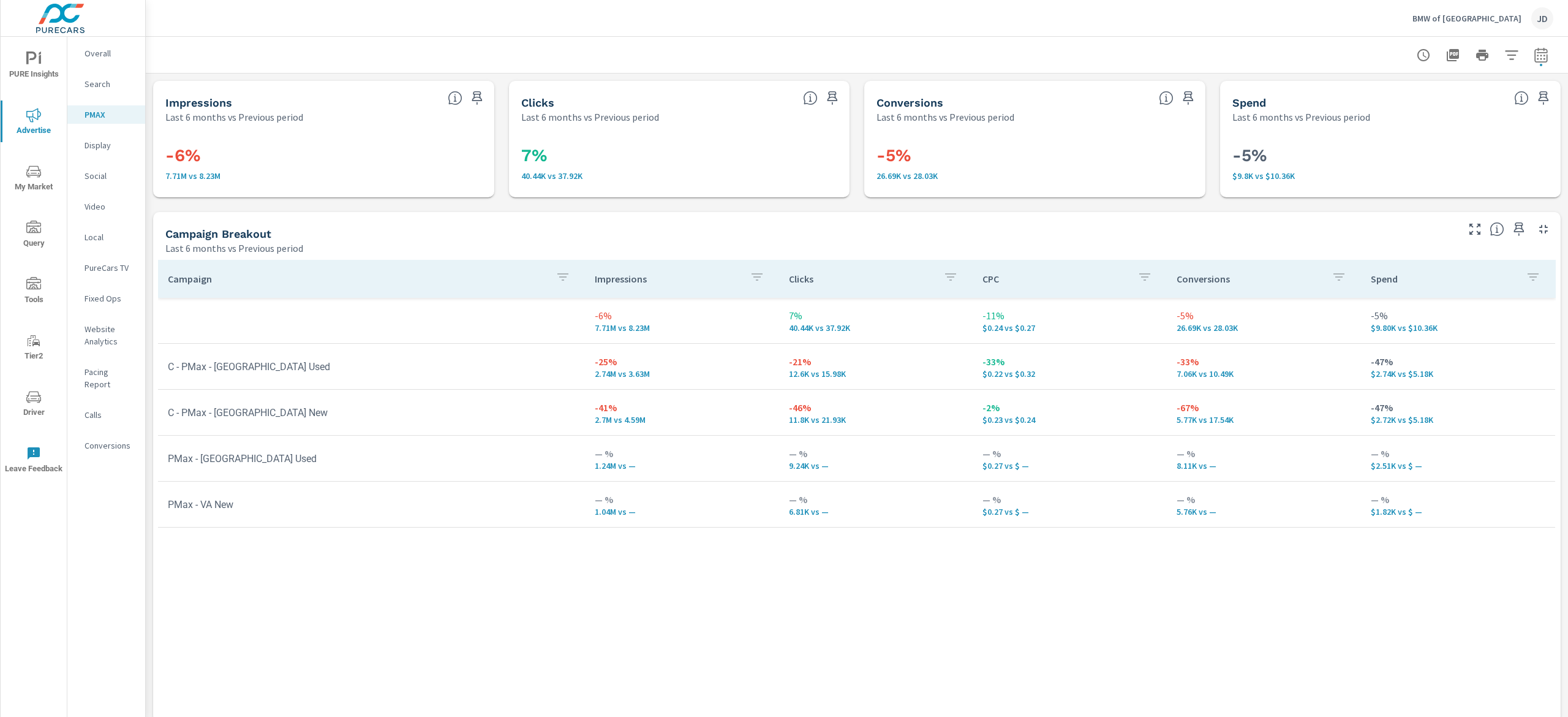
click at [1175, 52] on icon "button" at bounding box center [1541, 54] width 13 height 15
select select "Last 6 months"
select select "Previous period"
click at [1175, 106] on select "Custom [DATE] Last week Last 7 days Last 14 days Last 30 days Last 45 days Last…" at bounding box center [1424, 105] width 122 height 25
click at [1175, 94] on select "Custom [DATE] Last week Last 7 days Last 14 days Last 30 days Last 45 days Last…" at bounding box center [1424, 105] width 122 height 25
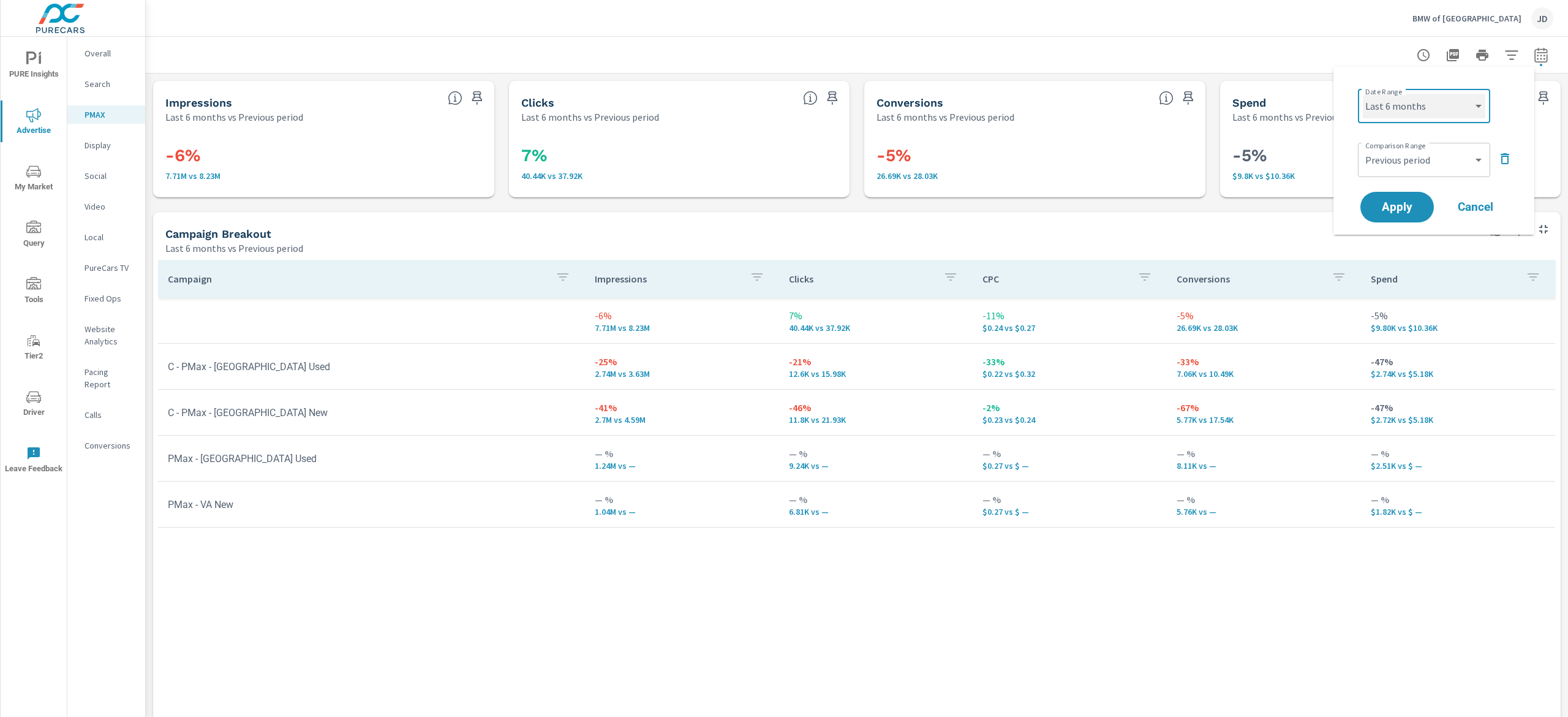
select select "Month to date"
click at [1175, 209] on span "Apply" at bounding box center [1397, 207] width 50 height 12
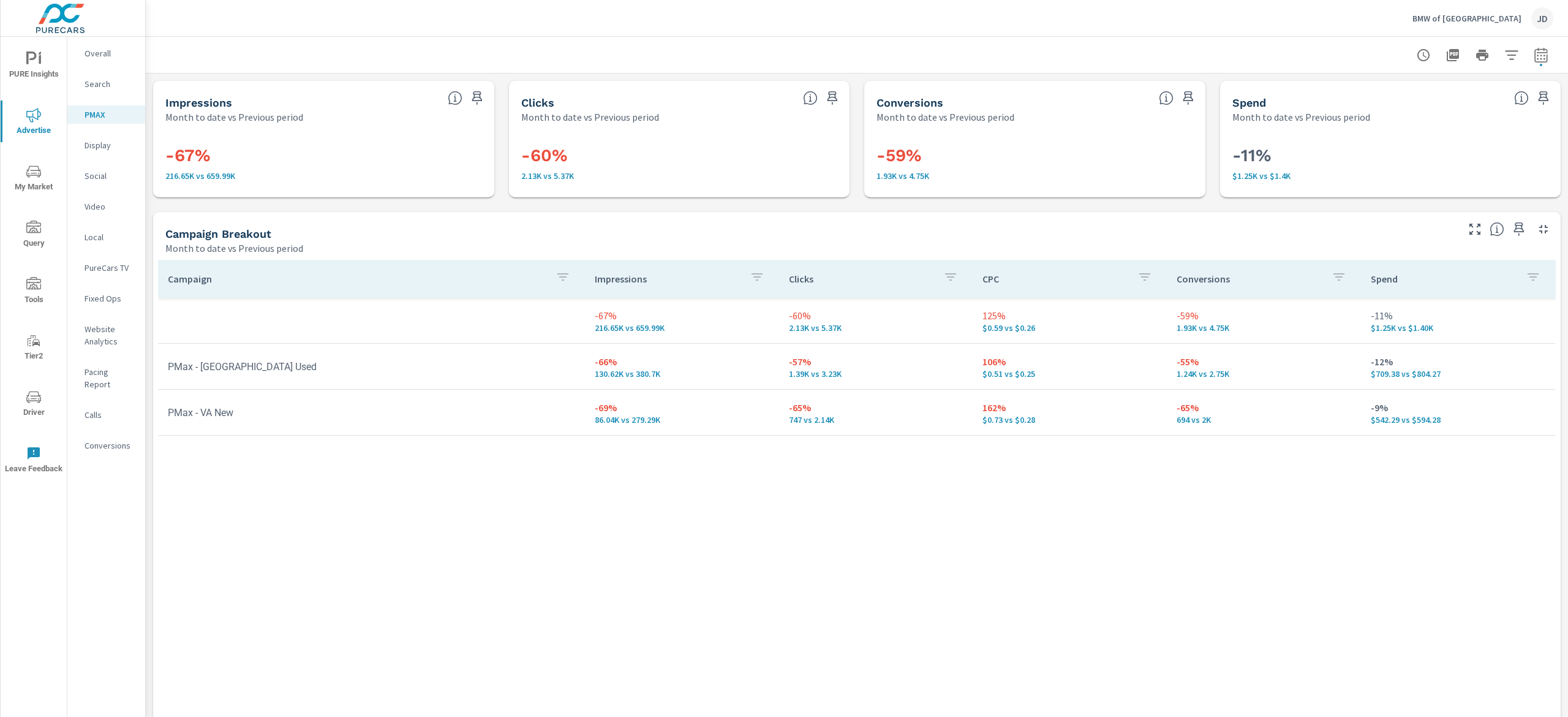
click at [101, 175] on p "Social" at bounding box center [110, 175] width 51 height 12
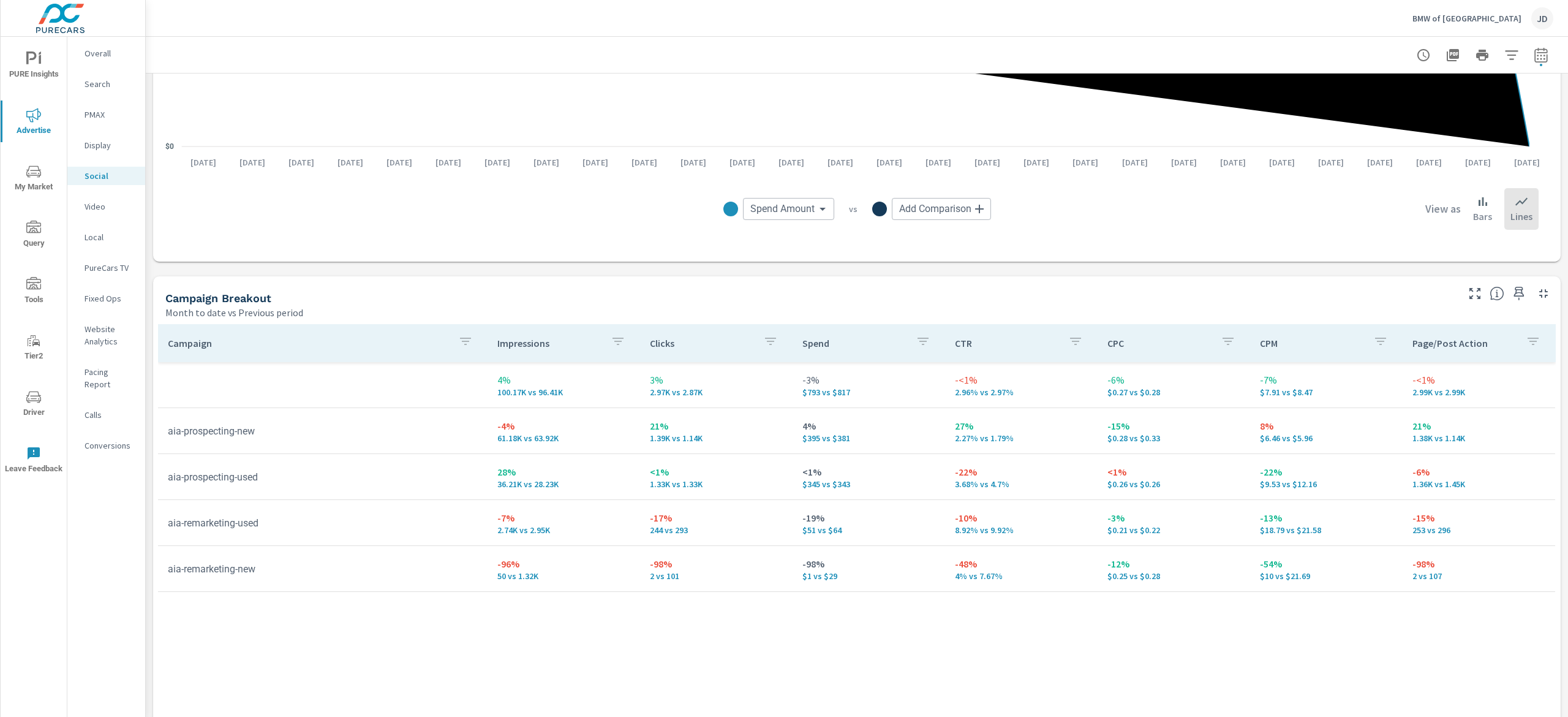
scroll to position [347, 0]
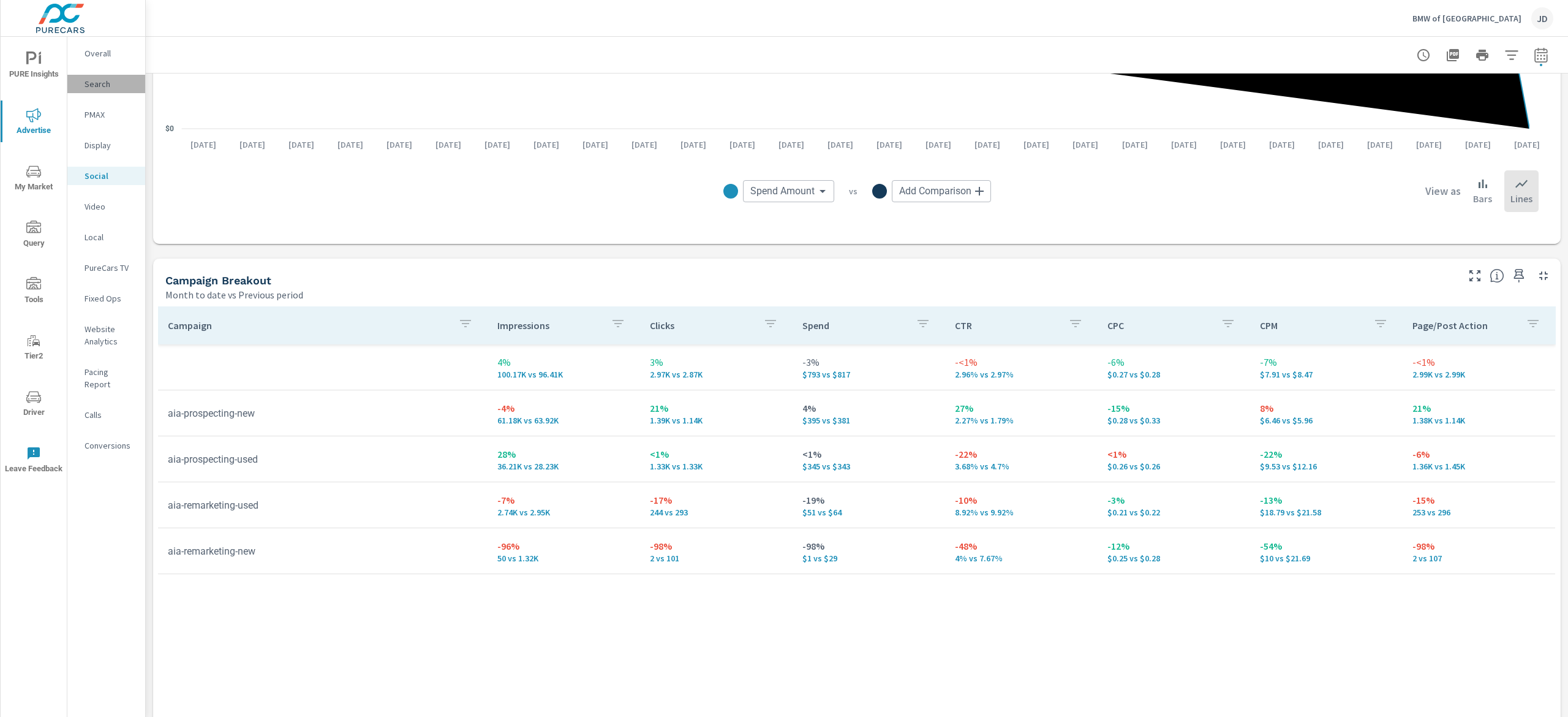
click at [102, 82] on p "Search" at bounding box center [110, 83] width 51 height 12
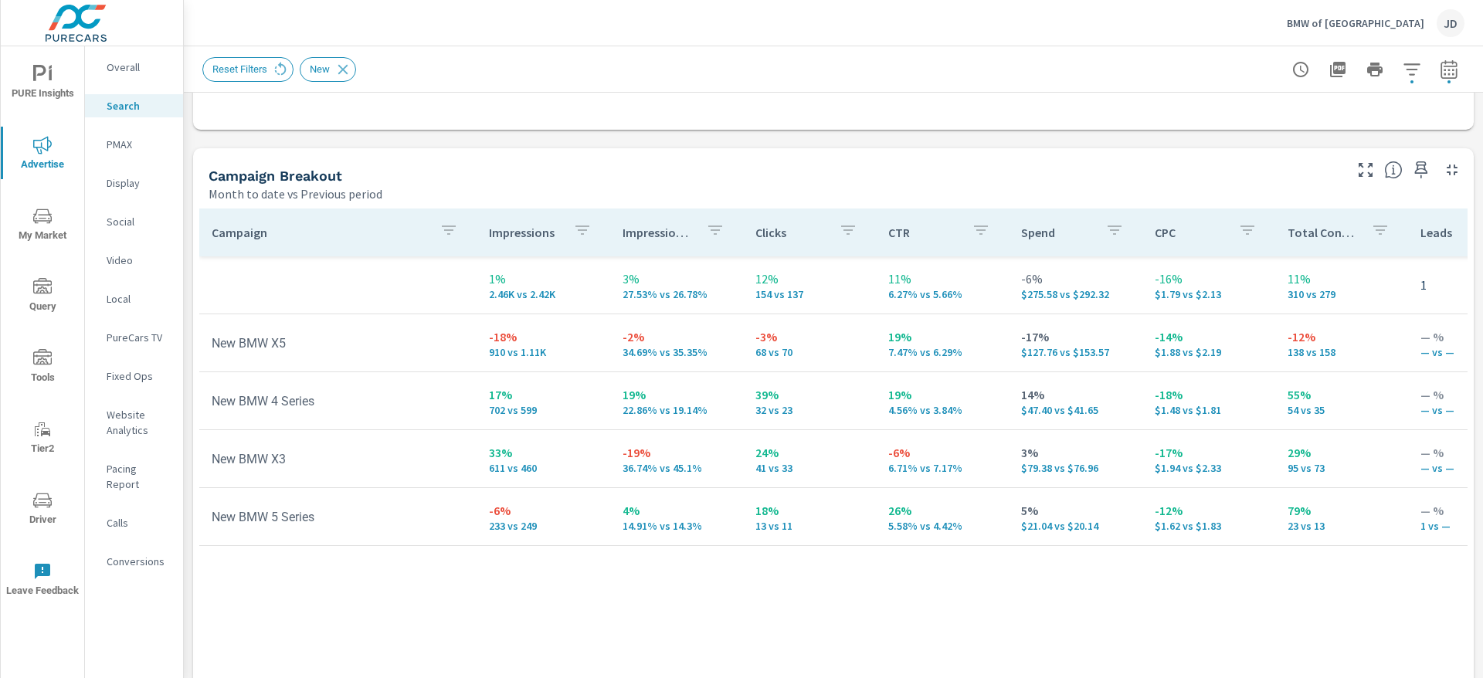
scroll to position [668, 0]
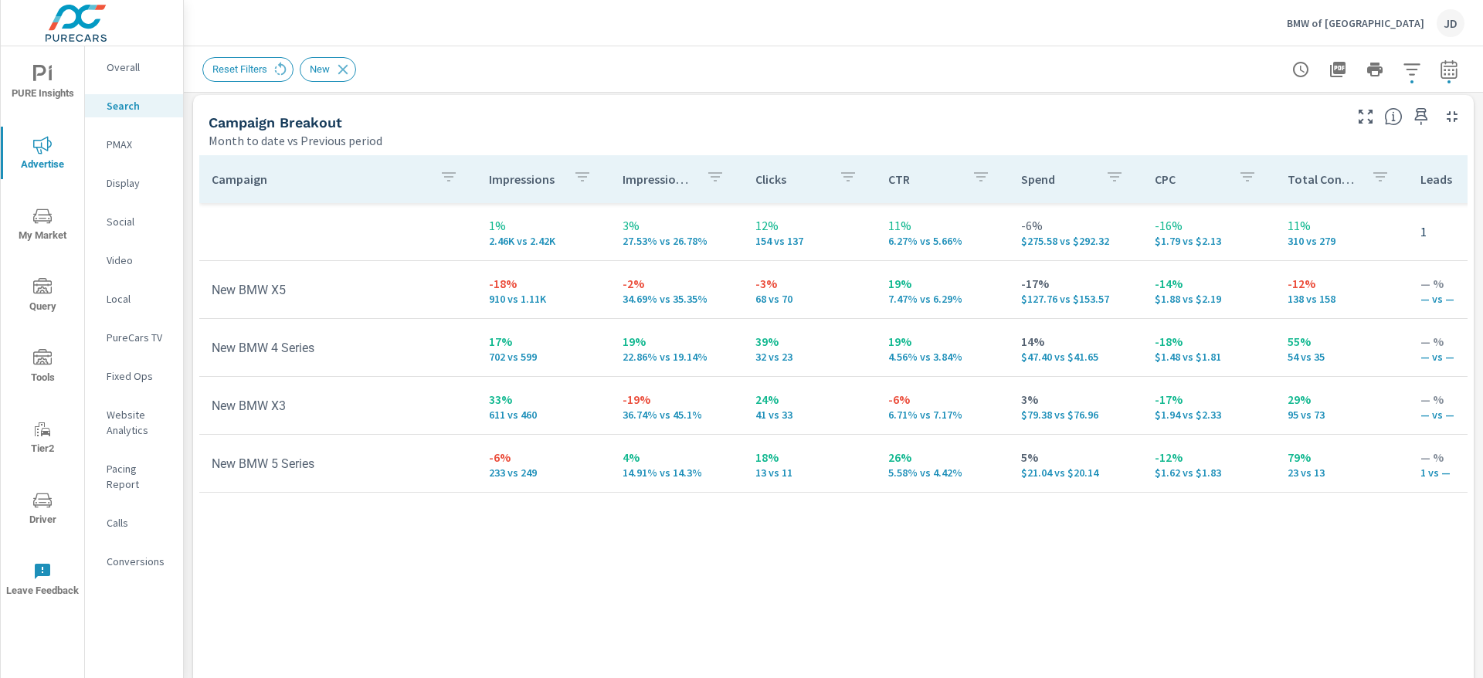
click at [125, 554] on p "Conversions" at bounding box center [139, 561] width 64 height 15
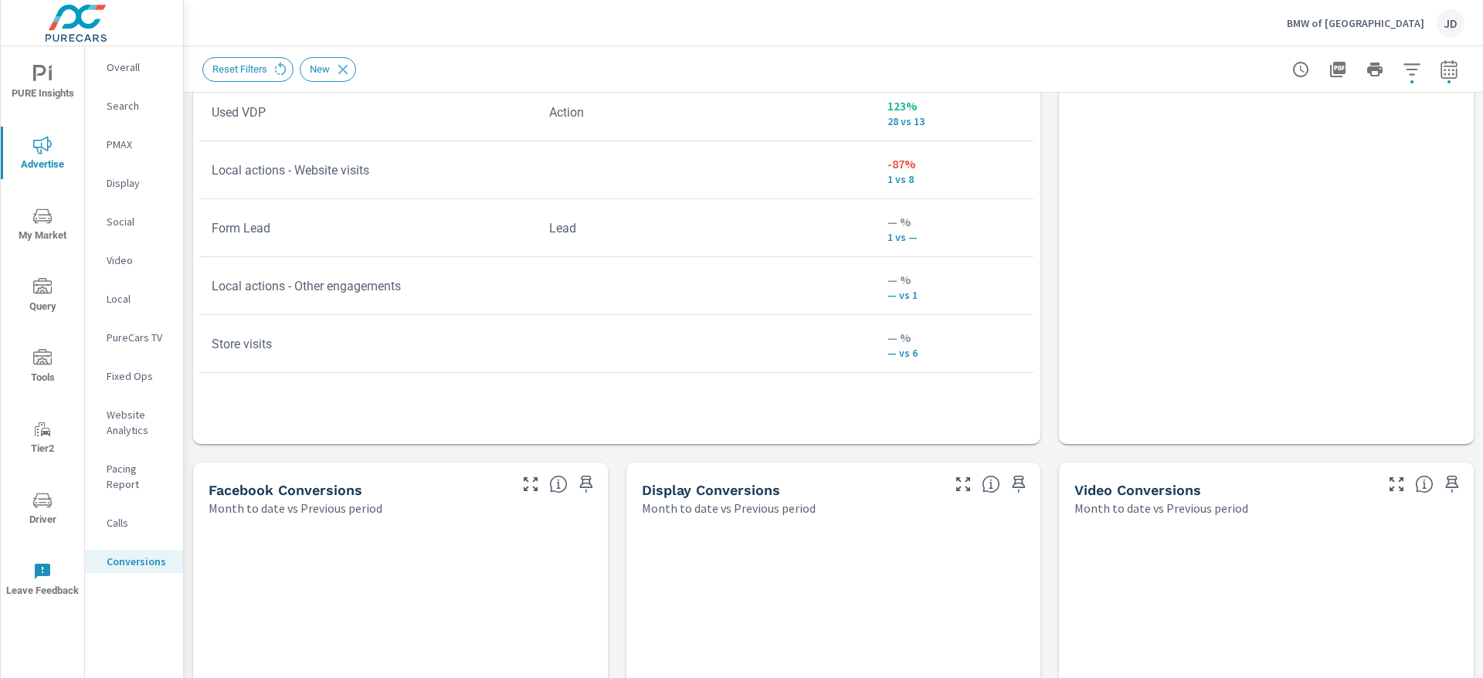
scroll to position [1100, 0]
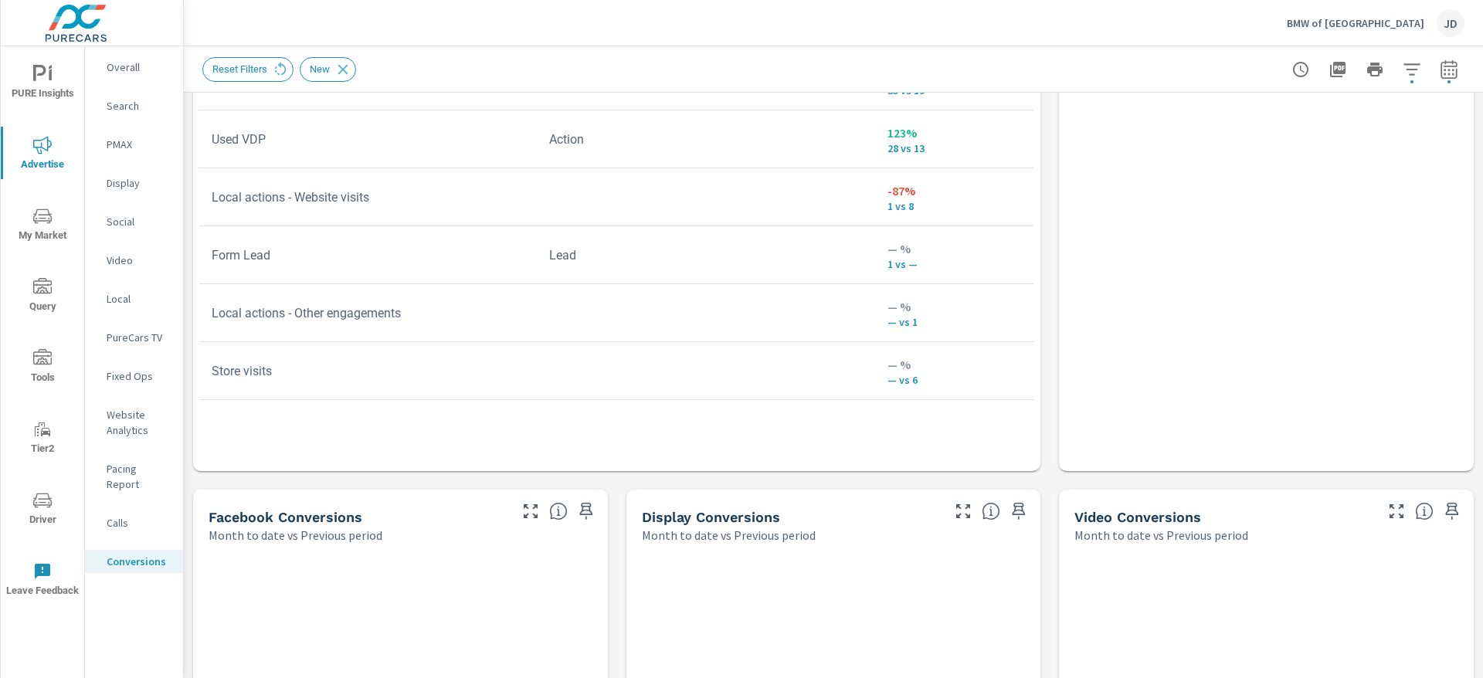
click at [134, 425] on p "Website Analytics" at bounding box center [139, 422] width 64 height 31
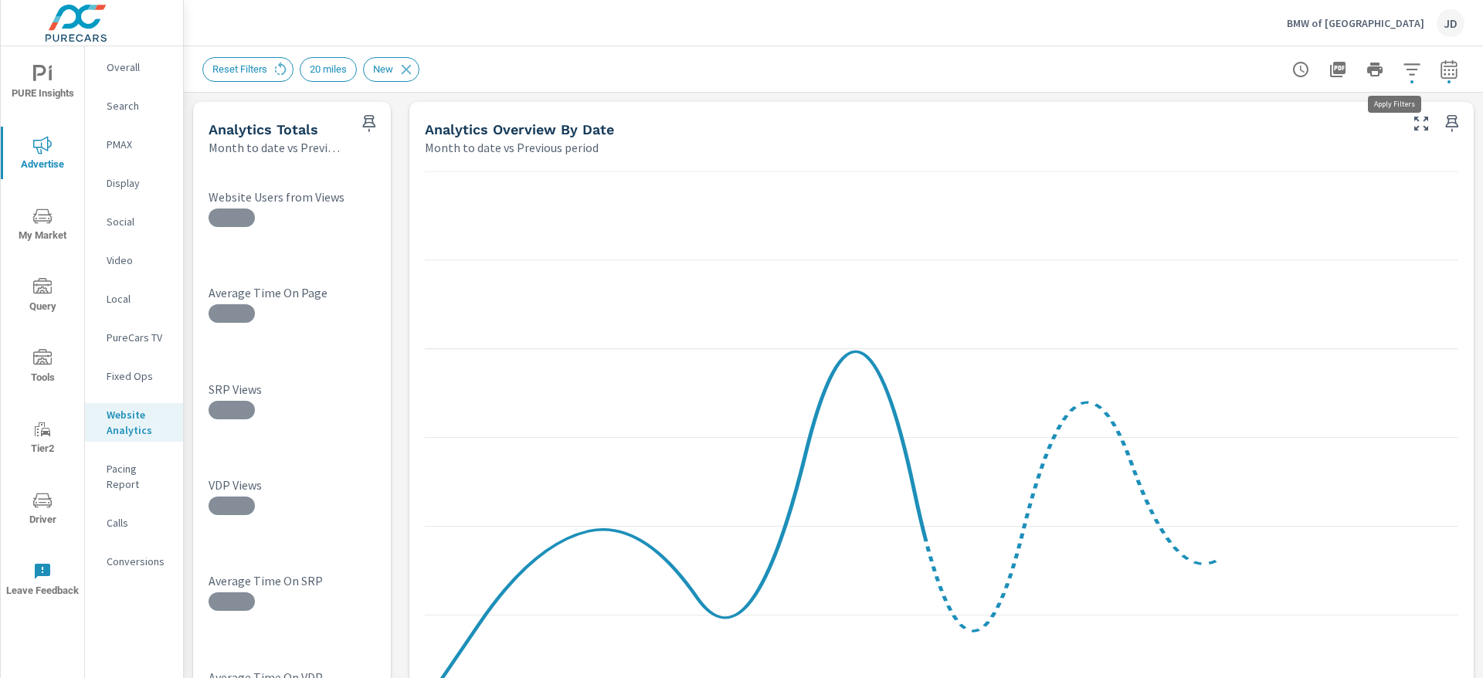
click at [1403, 68] on icon "button" at bounding box center [1411, 69] width 16 height 12
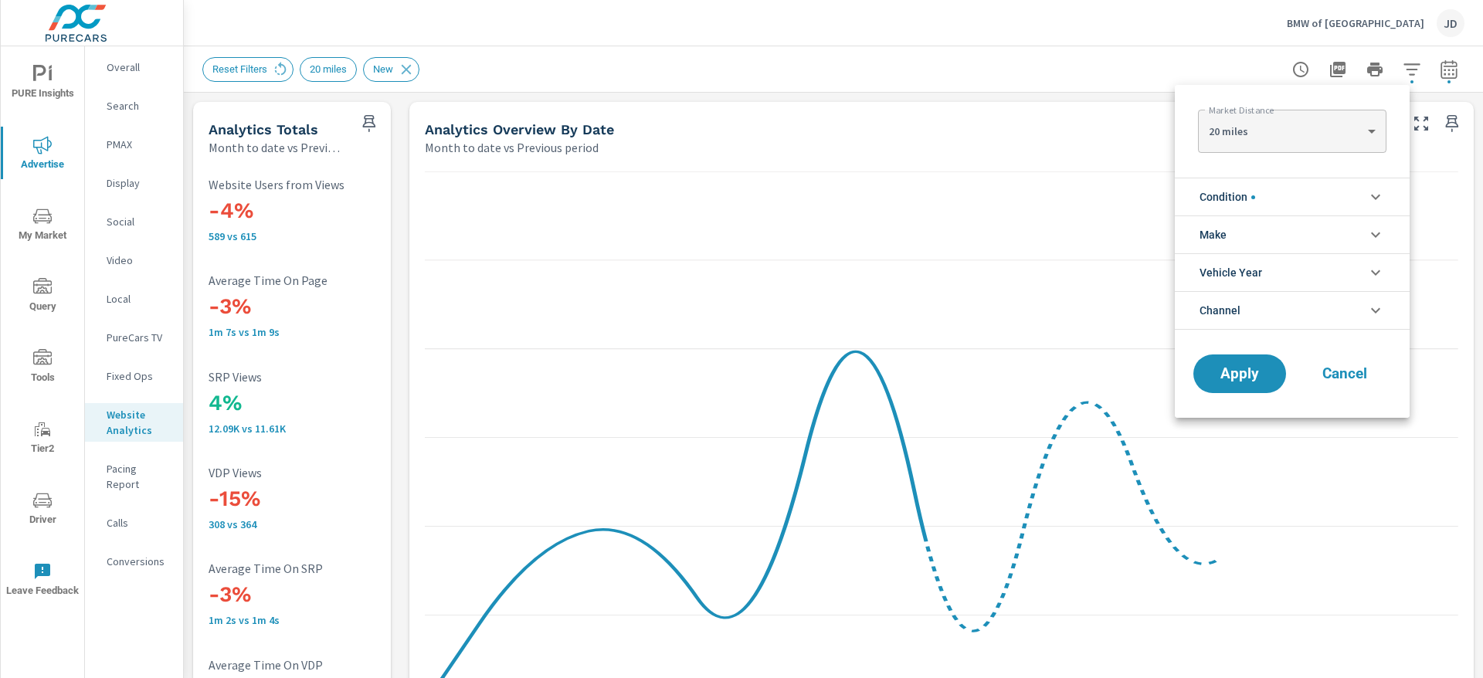
click at [1347, 195] on li "Condition" at bounding box center [1292, 197] width 235 height 38
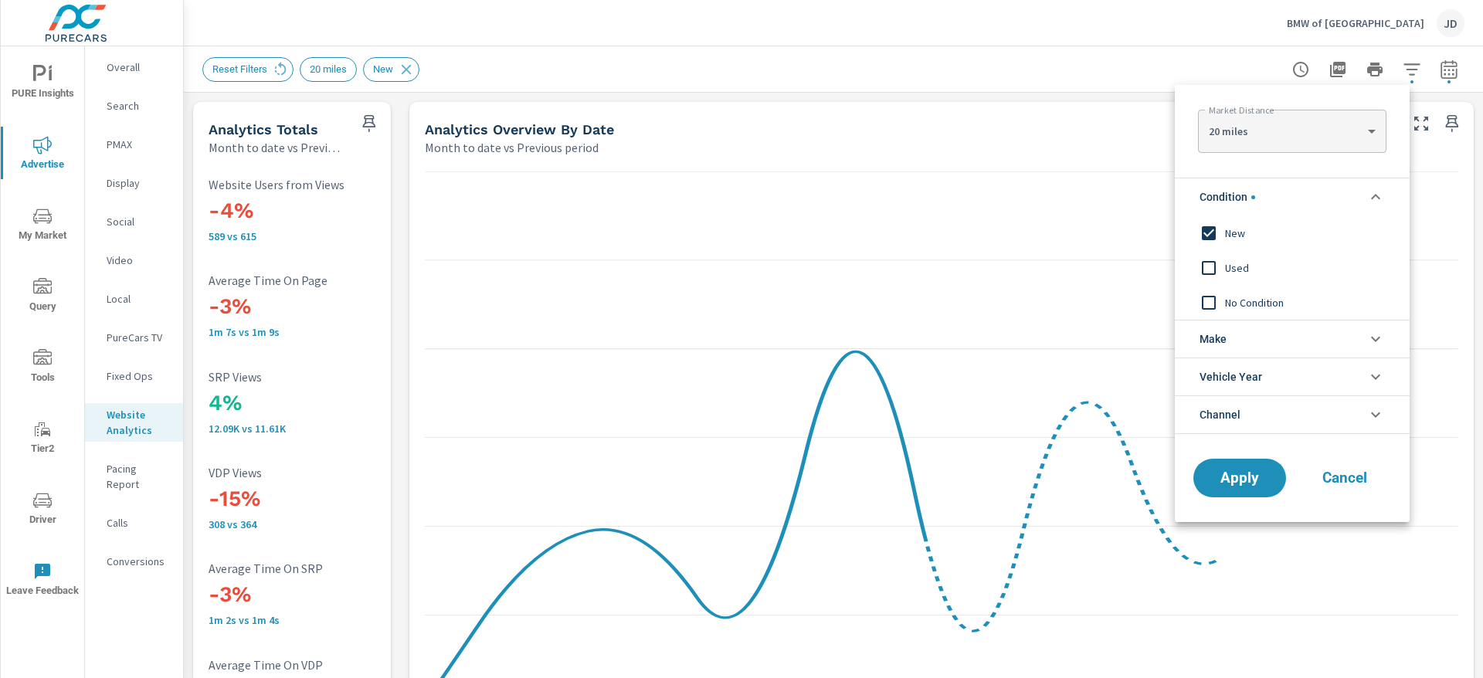
click at [1347, 195] on li "Condition" at bounding box center [1292, 197] width 235 height 38
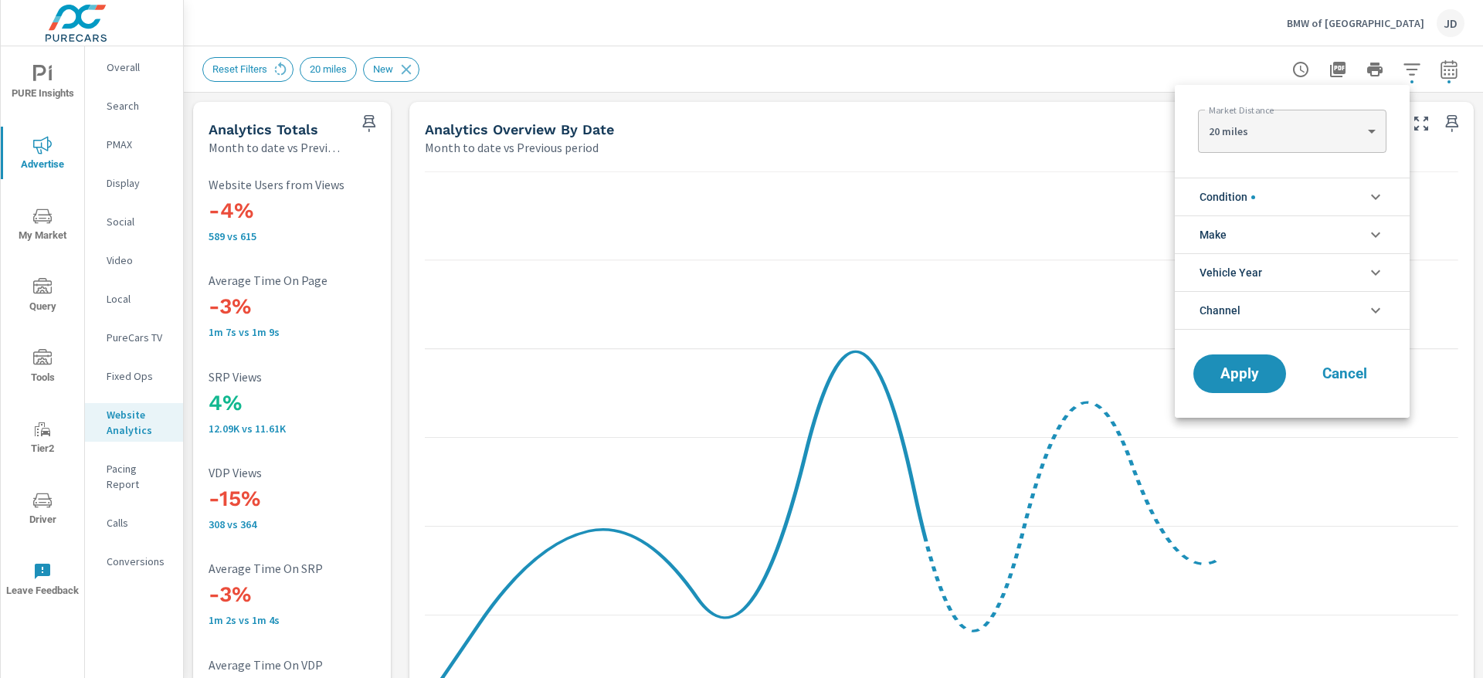
click at [1354, 283] on li "Vehicle Year" at bounding box center [1292, 272] width 235 height 38
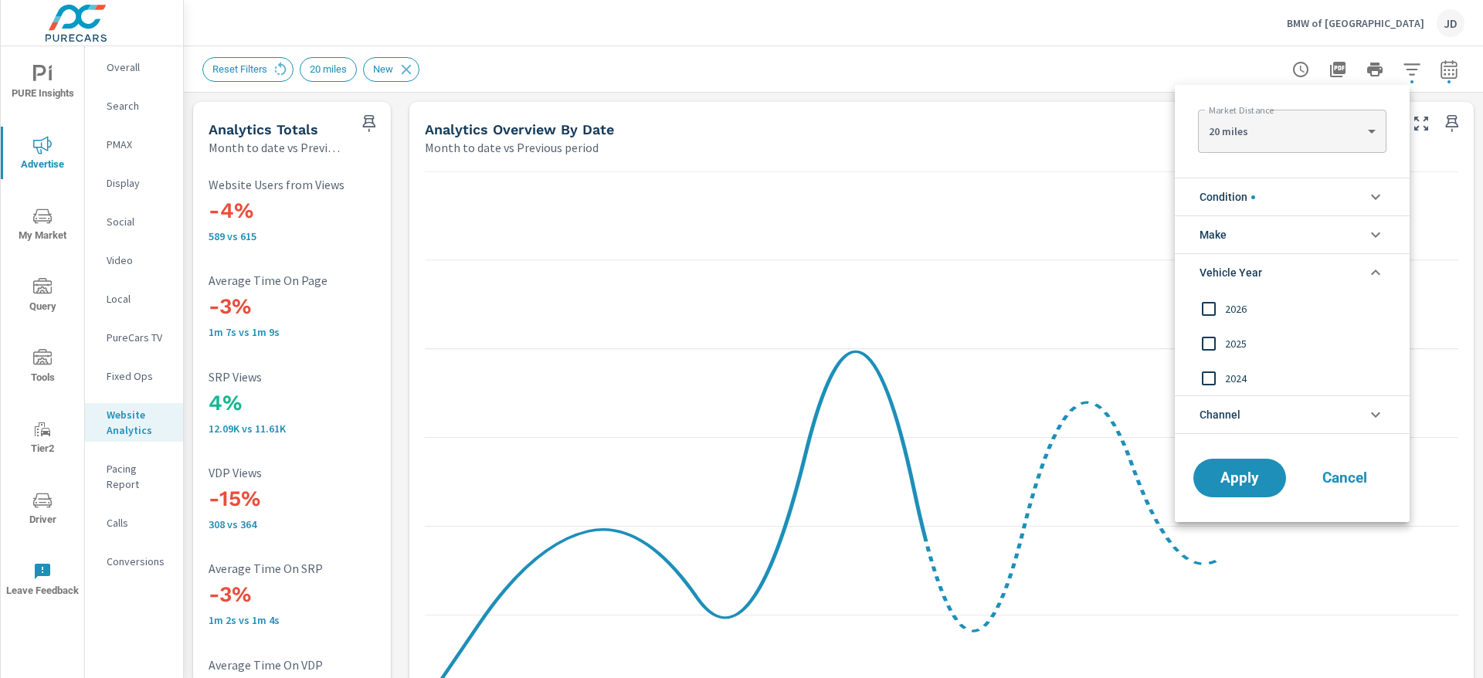
scroll to position [1, 0]
click at [1354, 283] on li "Vehicle Year" at bounding box center [1292, 272] width 235 height 38
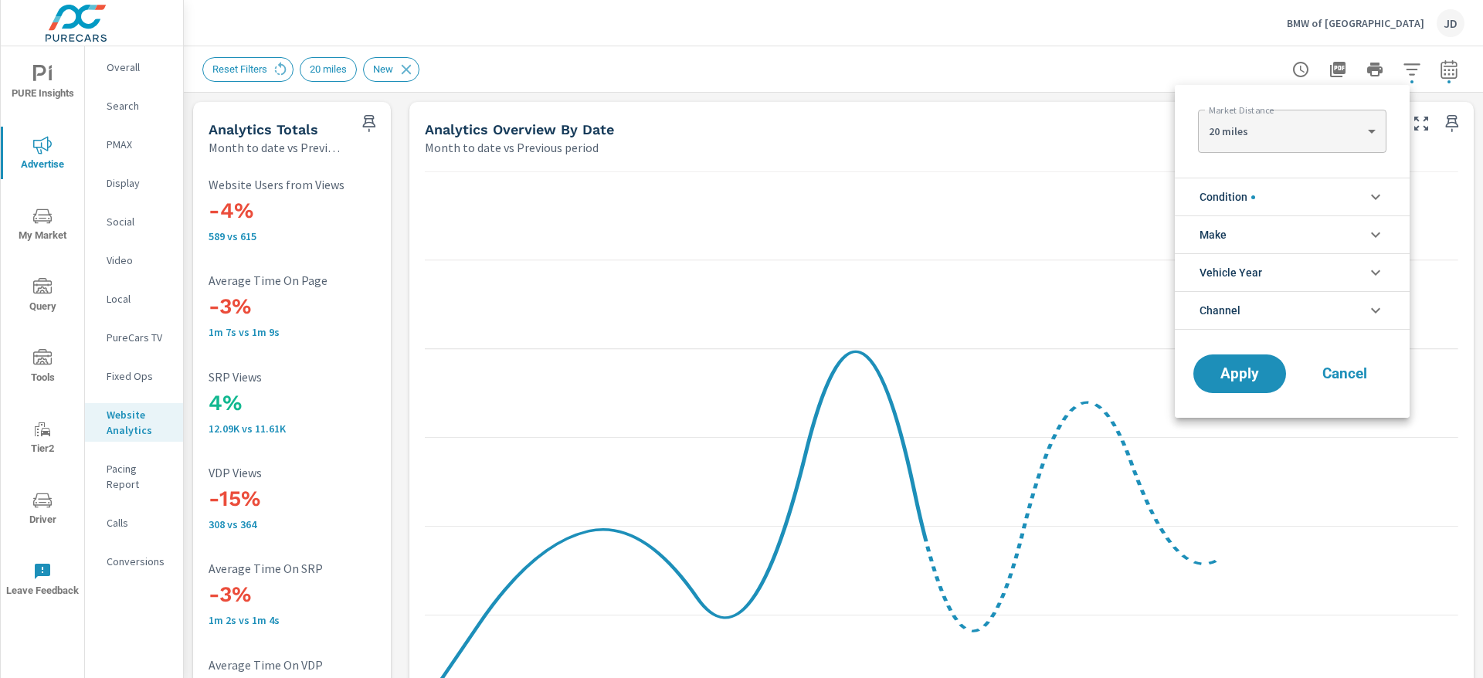
click at [1364, 318] on li "Channel" at bounding box center [1292, 310] width 235 height 39
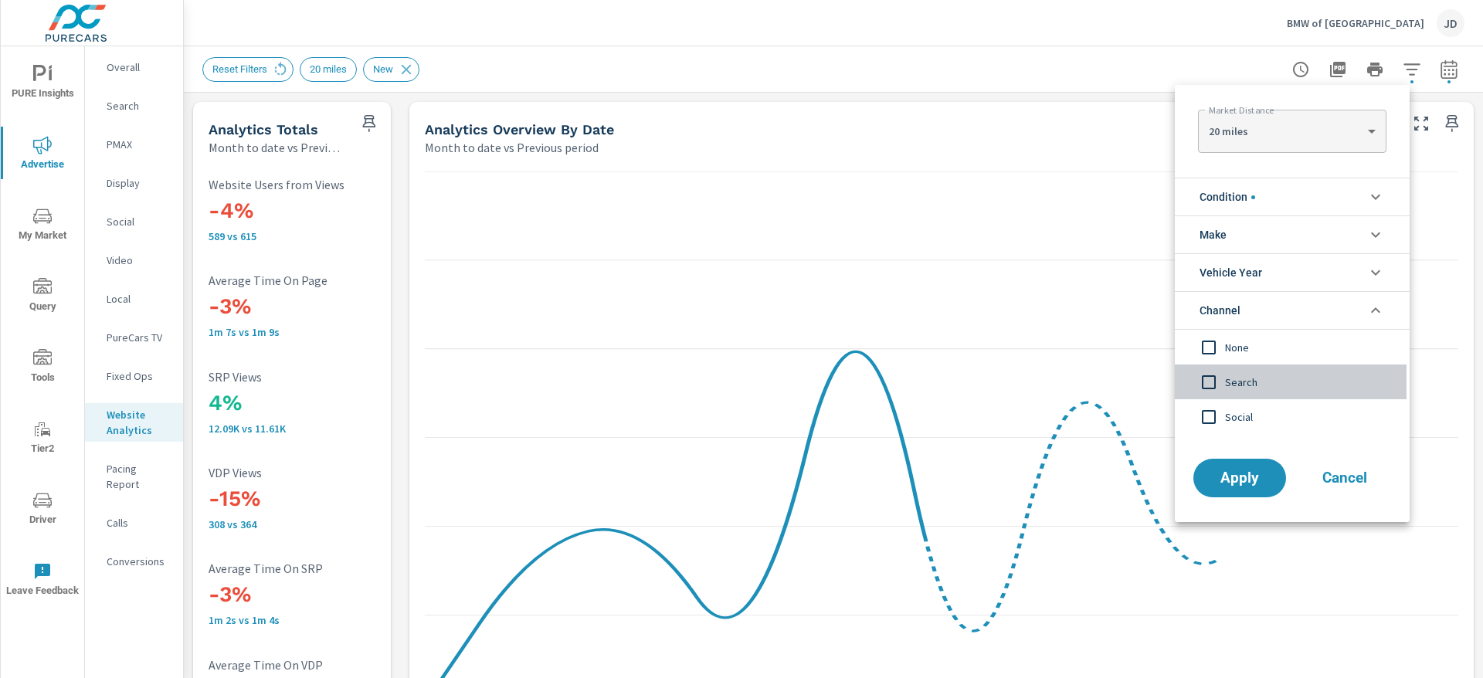
click at [1242, 394] on div "Search" at bounding box center [1291, 382] width 232 height 35
click at [1228, 423] on span "Social" at bounding box center [1309, 417] width 169 height 19
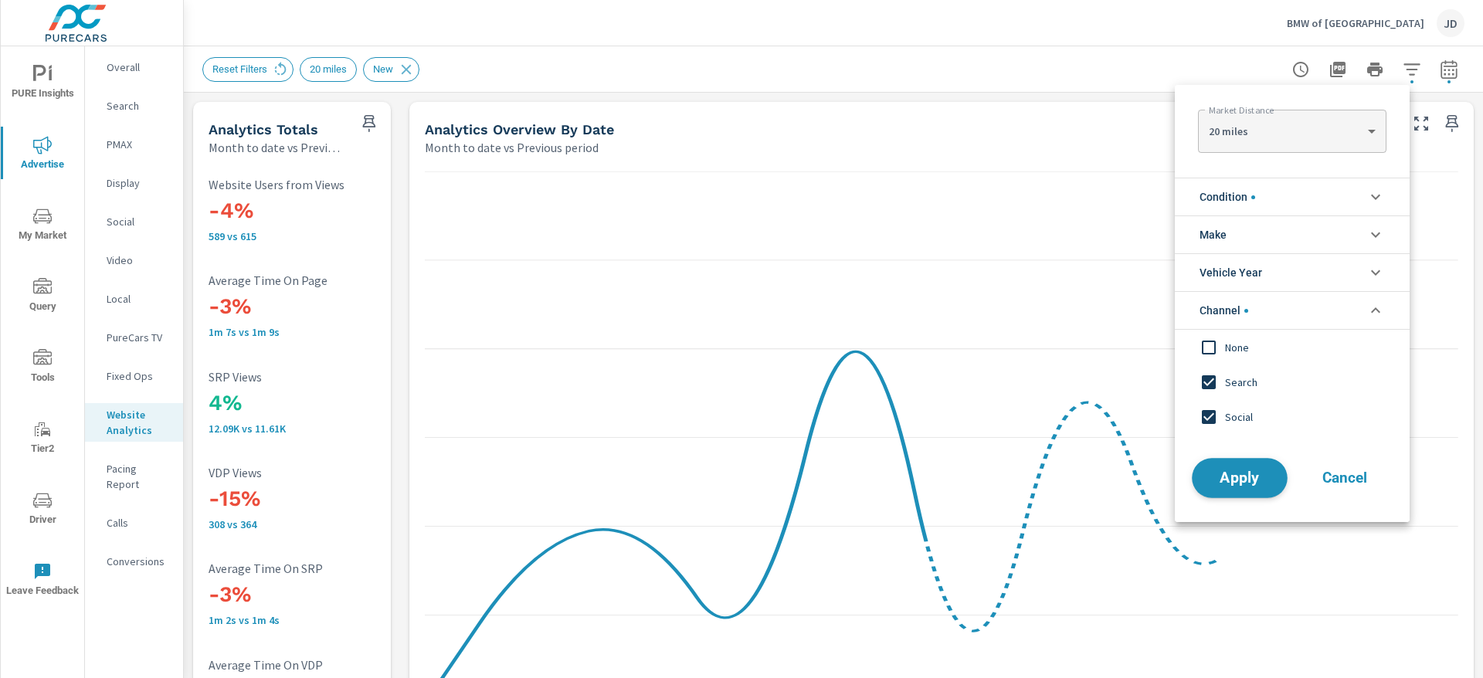
click at [1227, 479] on span "Apply" at bounding box center [1239, 478] width 63 height 15
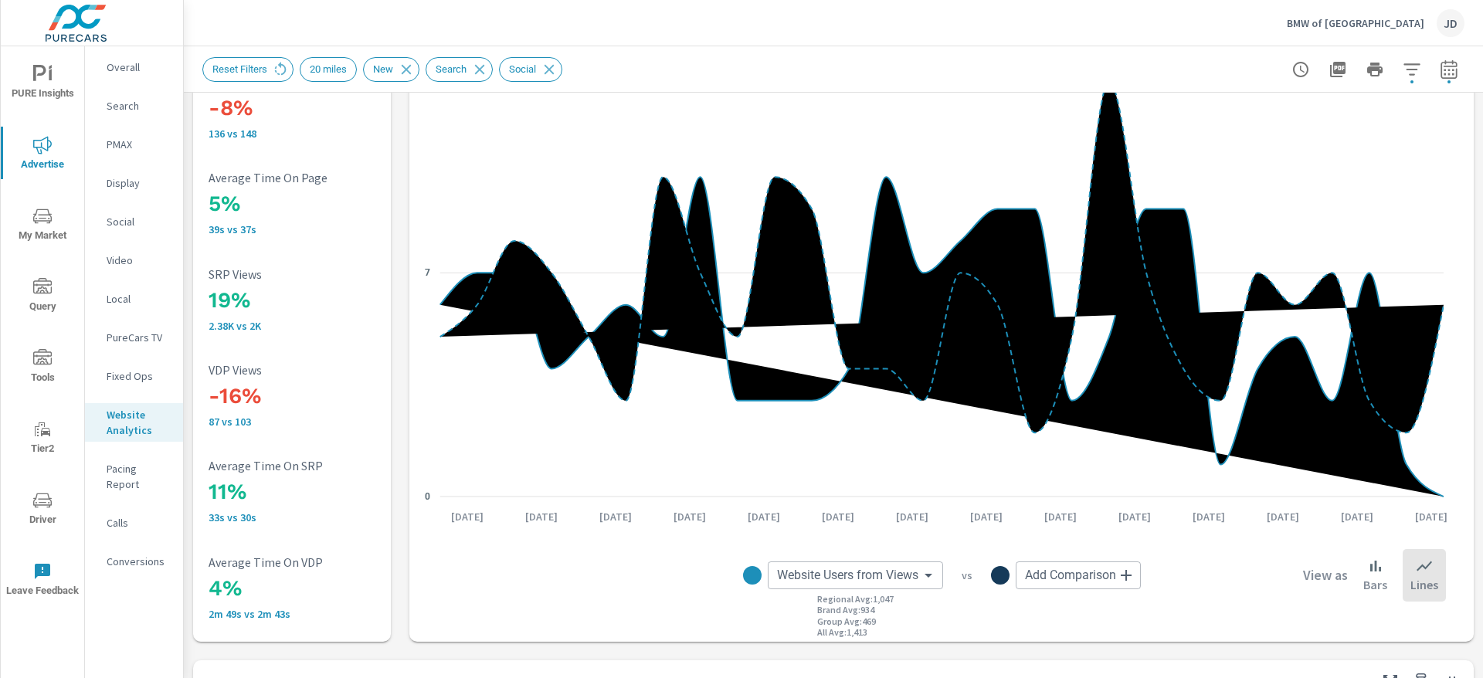
scroll to position [56, 0]
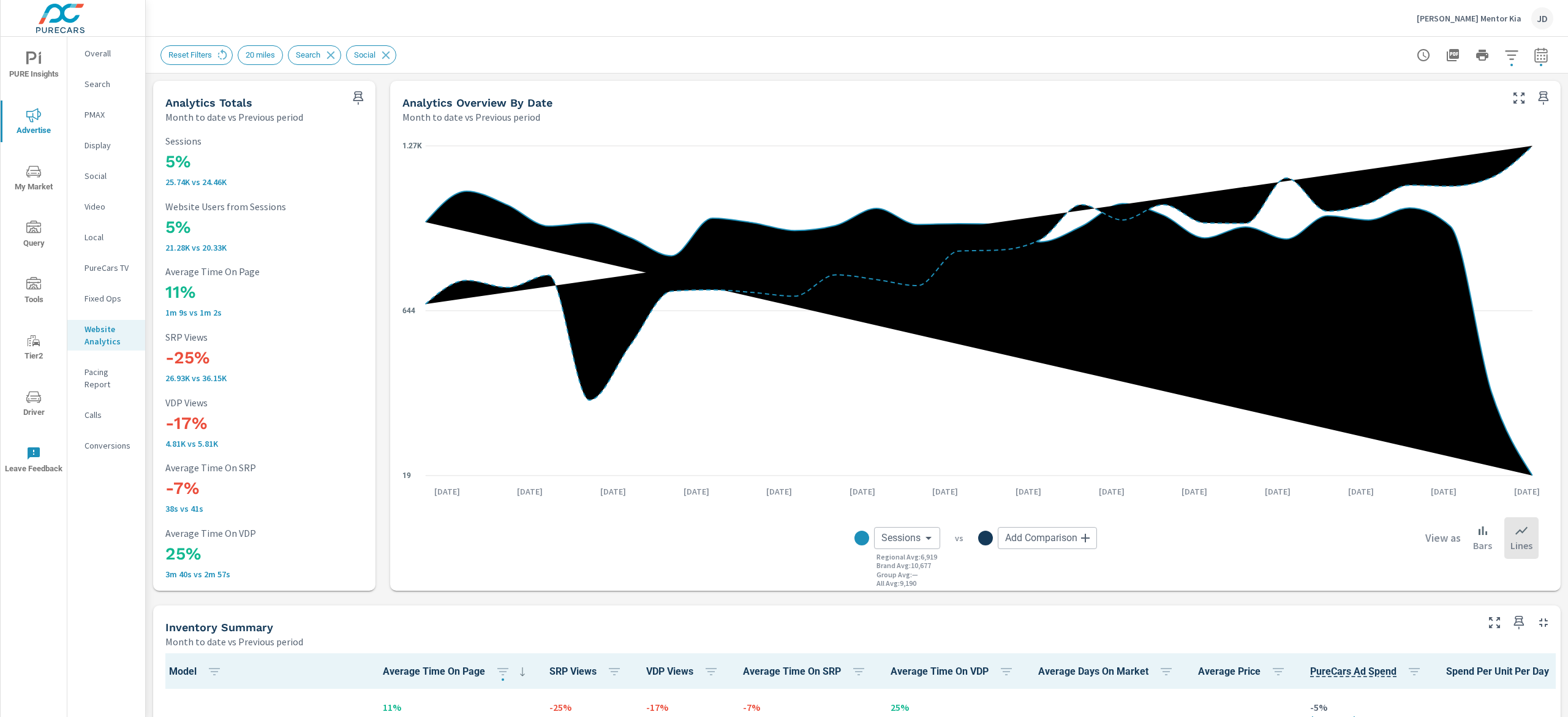
scroll to position [1481, 0]
